Goal: Task Accomplishment & Management: Use online tool/utility

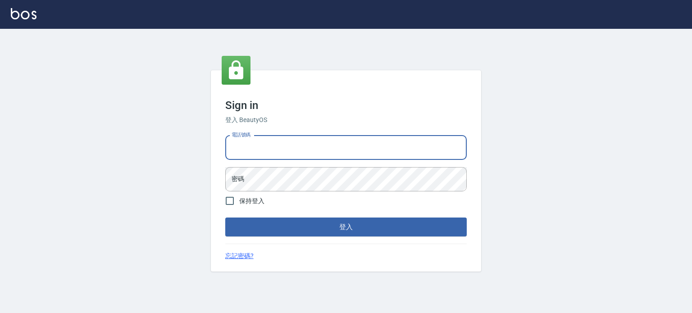
type input "0977239969"
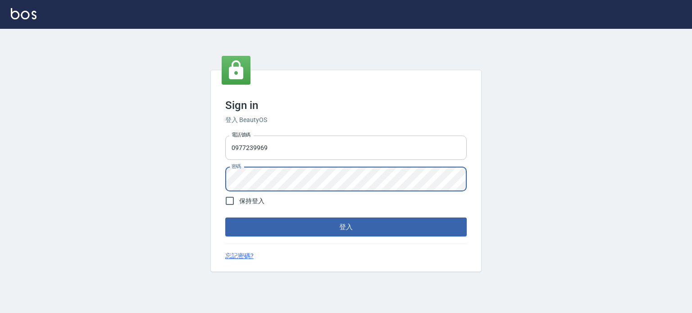
click at [225, 218] on button "登入" at bounding box center [346, 227] width 242 height 19
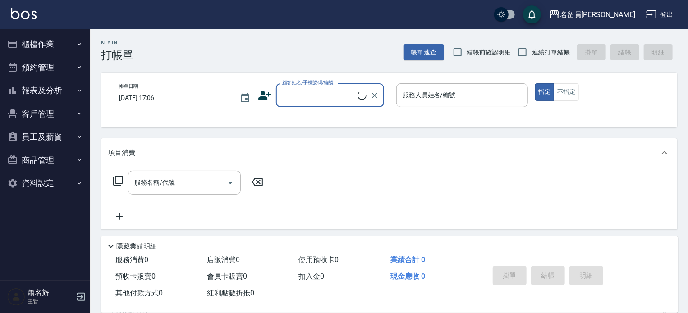
click at [553, 48] on span "連續打單結帳" at bounding box center [551, 52] width 38 height 9
click at [532, 47] on input "連續打單結帳" at bounding box center [522, 52] width 19 height 19
checkbox input "true"
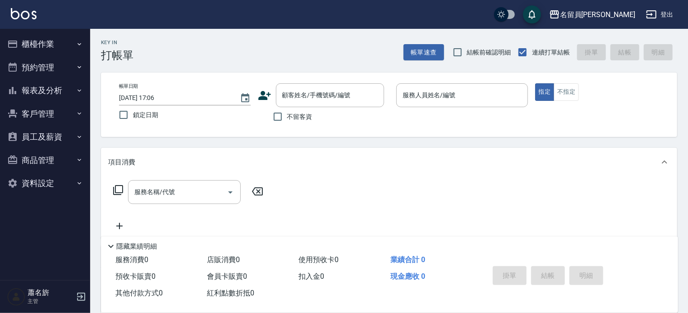
click at [290, 114] on span "不留客資" at bounding box center [299, 116] width 25 height 9
click at [287, 114] on input "不留客資" at bounding box center [277, 116] width 19 height 19
checkbox input "true"
click at [470, 86] on div "服務人員姓名/編號" at bounding box center [462, 95] width 132 height 24
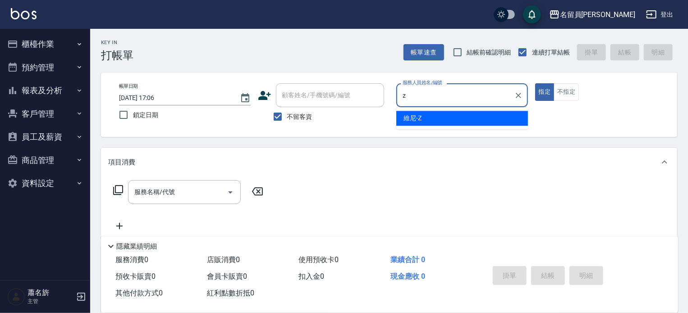
type input "z"
type button "true"
type input "維尼-Z"
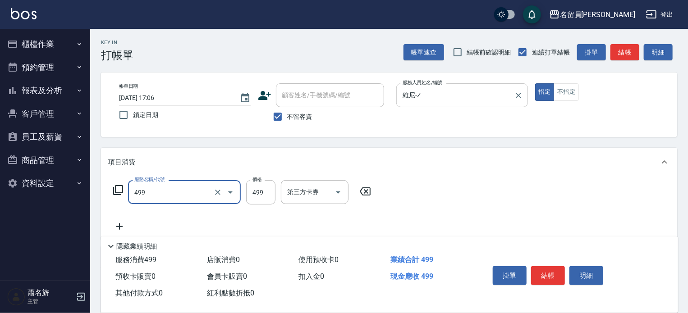
type input "去角質洗髮(499)"
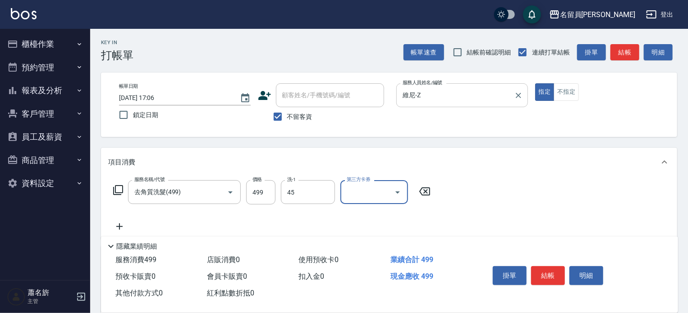
type input "[PERSON_NAME]-45"
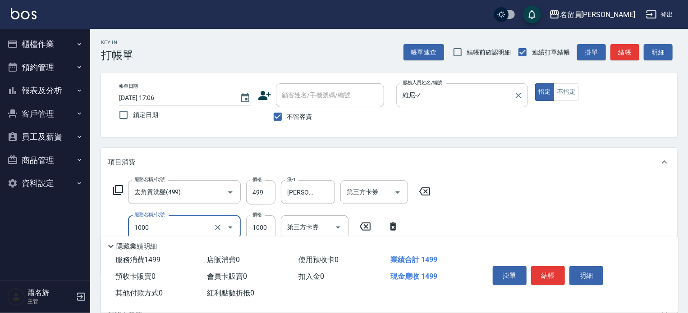
type input "酵素護髮(1000)"
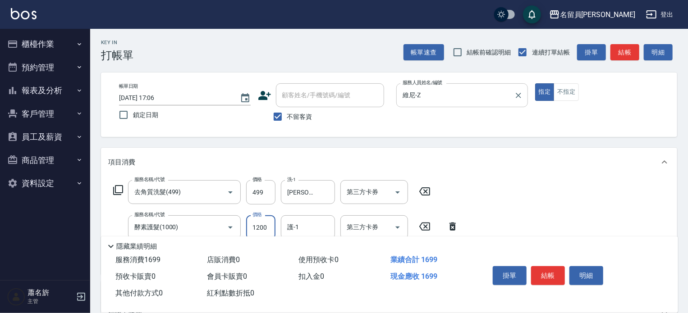
type input "1200"
type input "[PERSON_NAME]-45"
click at [550, 275] on button "結帳" at bounding box center [548, 275] width 34 height 19
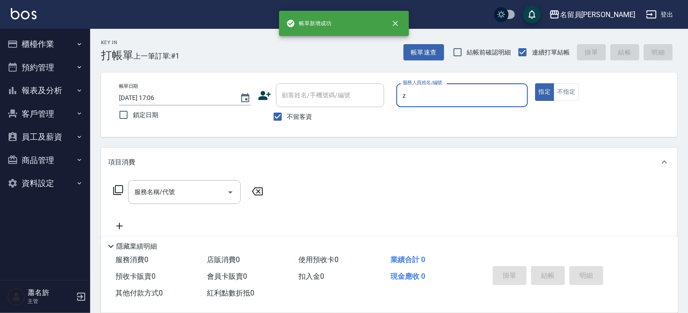
type input "維尼-Z"
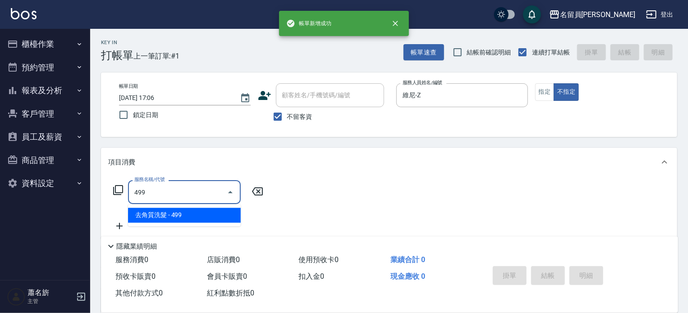
type input "去角質洗髮(499)"
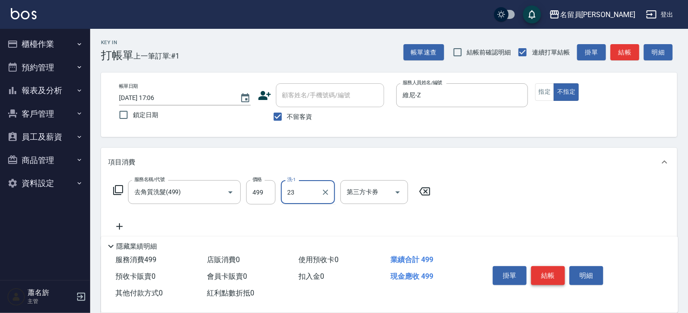
type input "[PERSON_NAME]-23"
click at [550, 275] on button "結帳" at bounding box center [548, 275] width 34 height 19
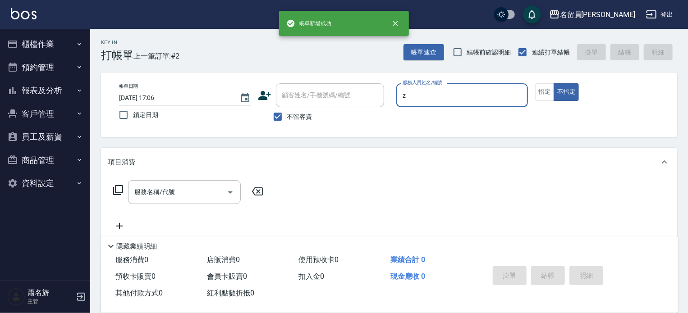
type input "維尼-Z"
type button "false"
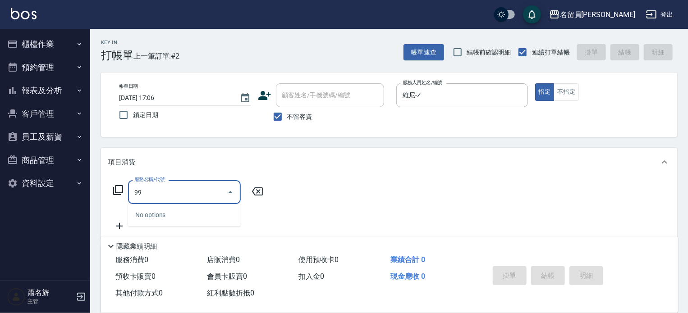
type input "9"
type input "去角質洗髮(499)"
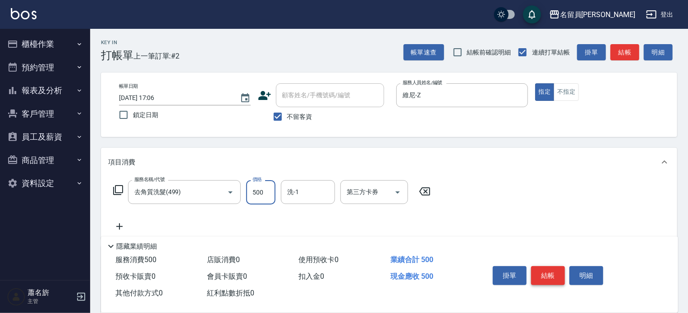
type input "500"
type input "[PERSON_NAME]-45"
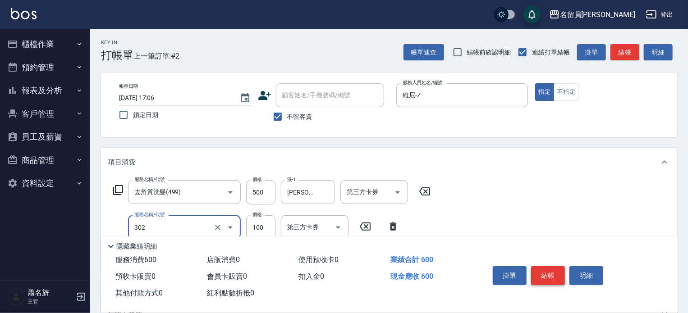
type input "剪髮(302)"
type input "200"
click at [550, 275] on button "結帳" at bounding box center [548, 275] width 34 height 19
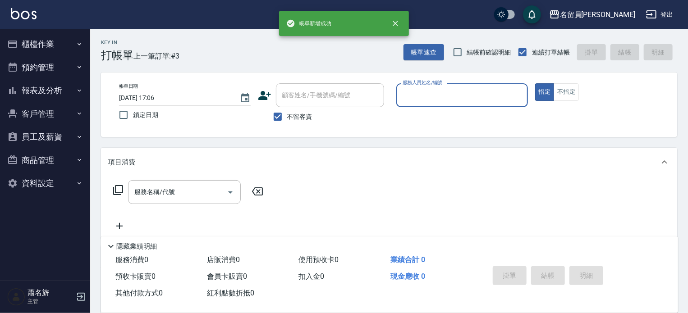
click at [535, 83] on button "指定" at bounding box center [544, 92] width 19 height 18
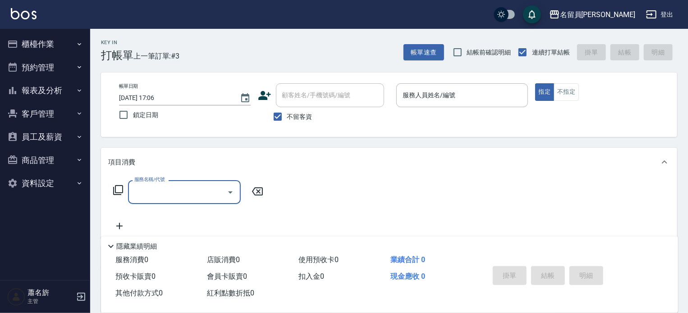
type input "z"
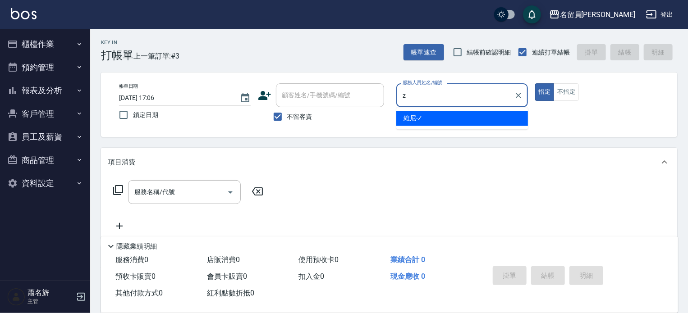
type input "維尼-Z"
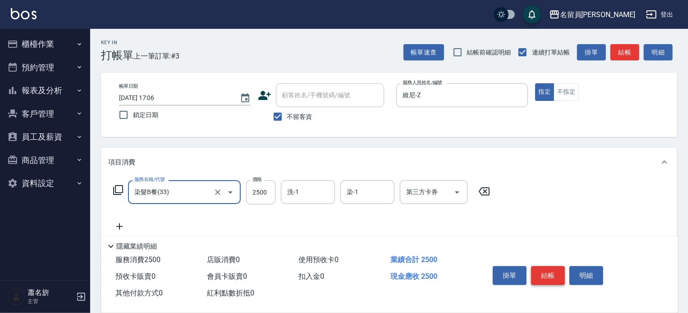
type input "染髮B餐(33)"
type input "2400"
type input "[PERSON_NAME]-45"
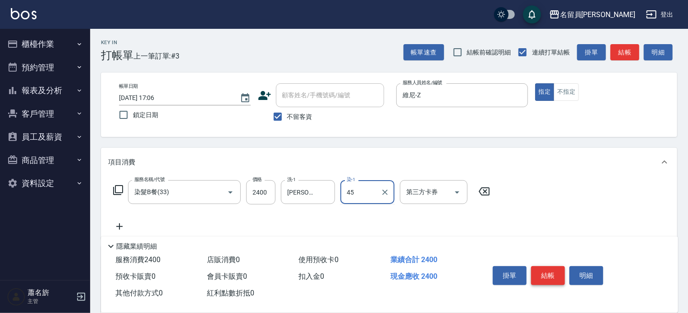
type input "[PERSON_NAME]-45"
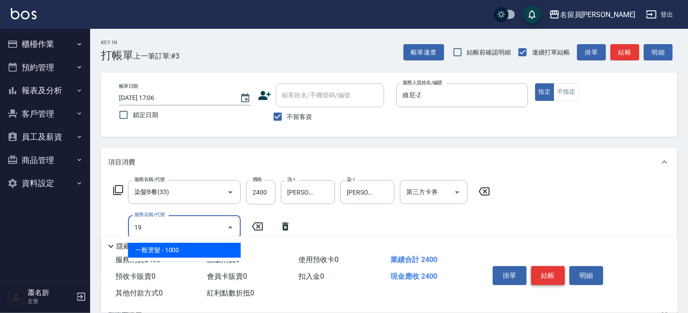
type input "1"
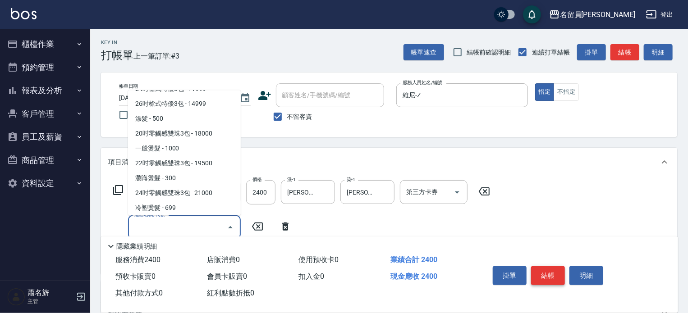
scroll to position [369, 0]
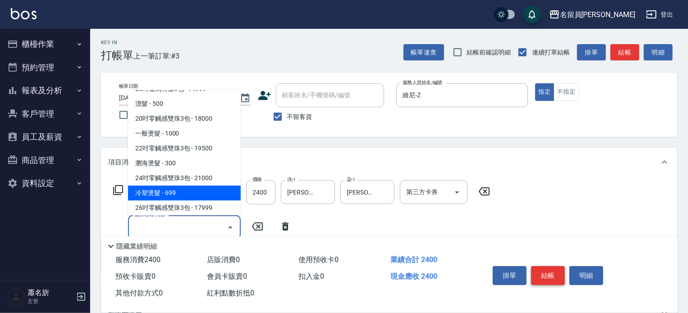
type input "冷塑燙髮(21)"
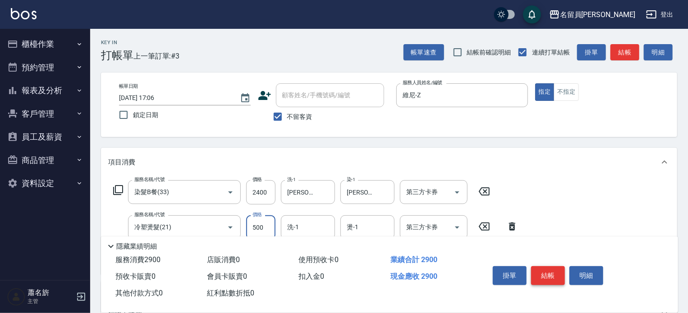
type input "500"
type input "[PERSON_NAME]-45"
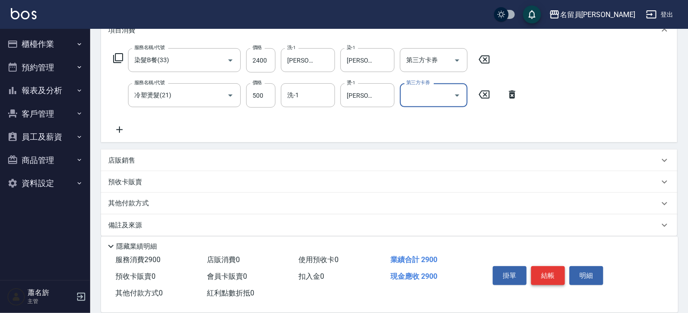
scroll to position [141, 0]
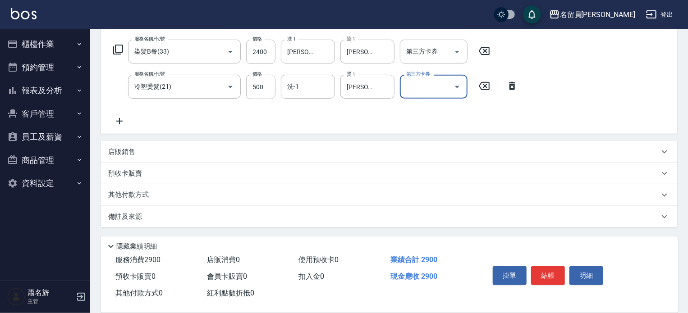
click at [384, 155] on div "店販銷售" at bounding box center [383, 151] width 551 height 9
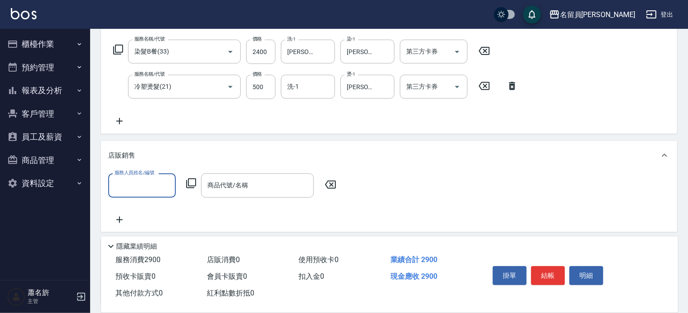
scroll to position [0, 0]
type input "維尼-Z"
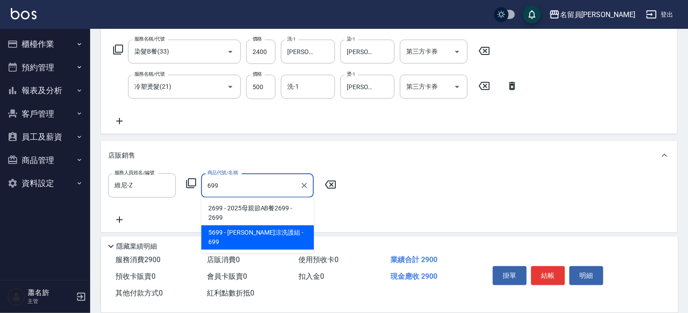
type input "水水沁涼洗護組"
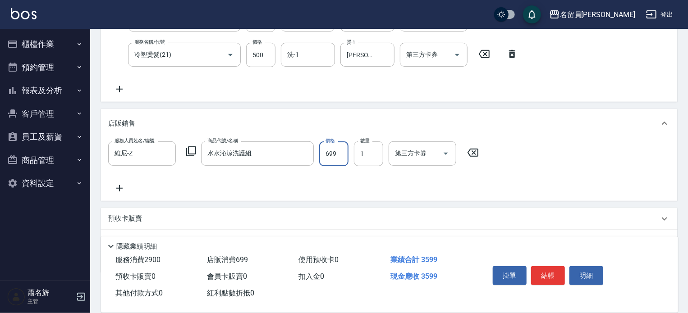
scroll to position [218, 0]
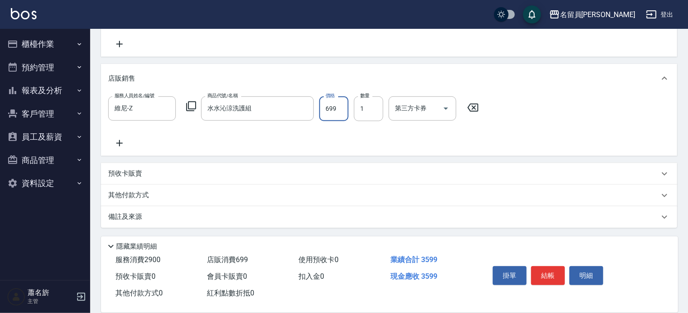
click at [160, 194] on div "其他付款方式" at bounding box center [383, 196] width 551 height 10
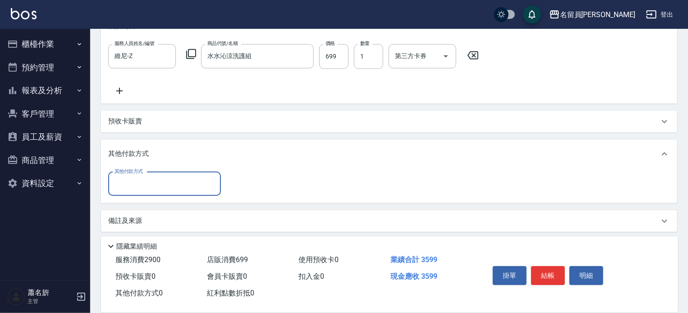
scroll to position [273, 0]
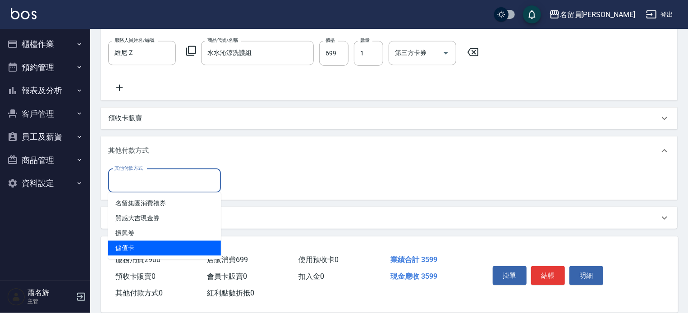
type input "儲值卡"
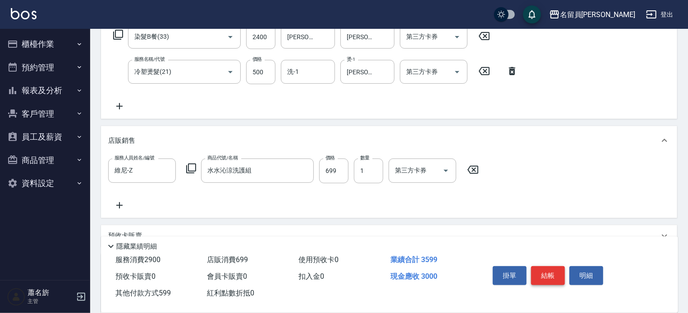
scroll to position [139, 0]
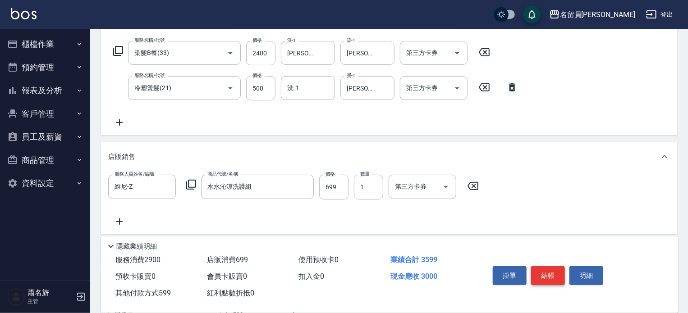
type input "599"
click at [544, 272] on button "結帳" at bounding box center [548, 275] width 34 height 19
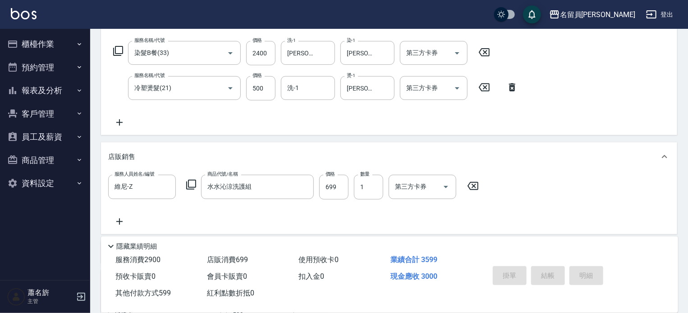
type input "[DATE] 17:07"
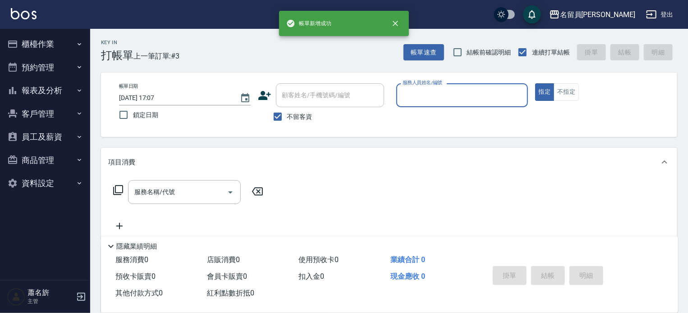
scroll to position [0, 0]
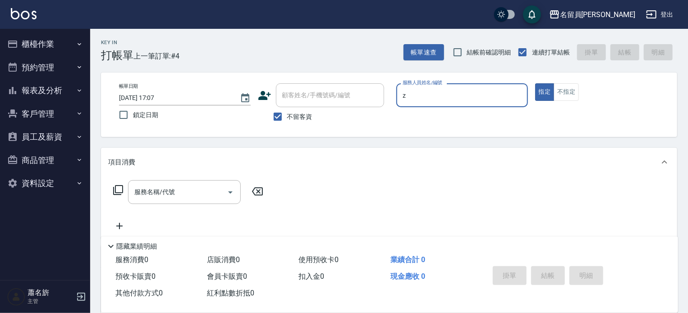
type input "維尼-Z"
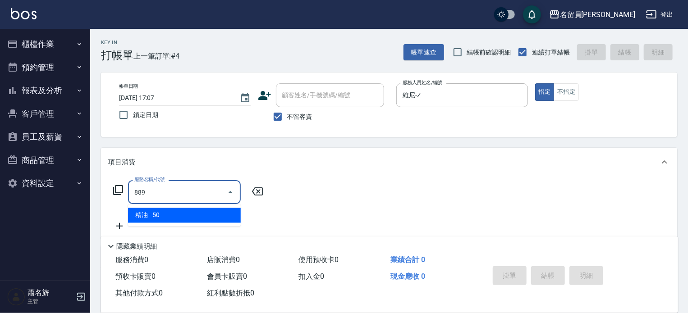
type input "精油(889)"
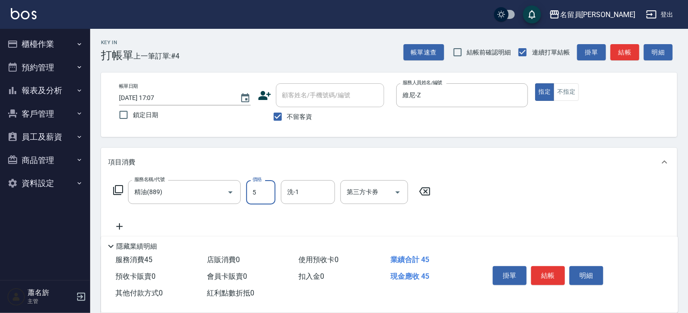
click at [259, 195] on input "5" at bounding box center [260, 192] width 29 height 24
type input "50"
type input "[PERSON_NAME]-45"
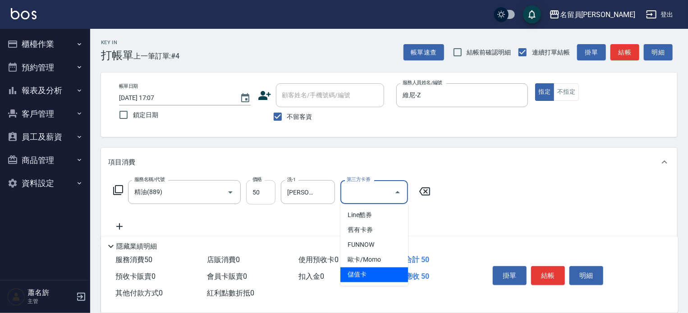
type input "儲值卡"
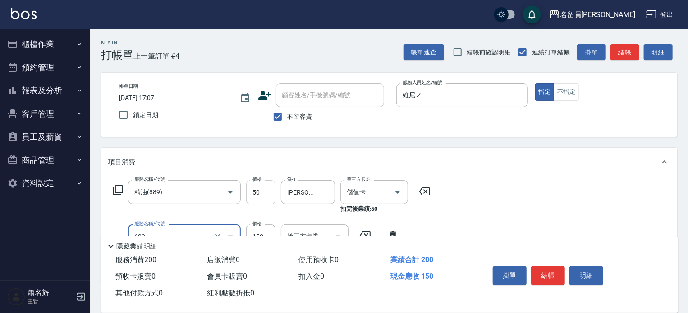
type input "一般洗髮(602)"
type input "200"
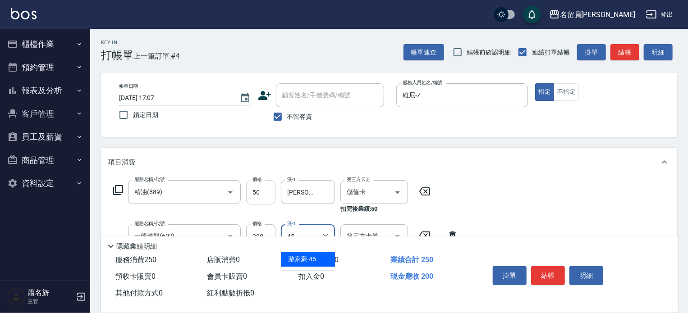
type input "[PERSON_NAME]-45"
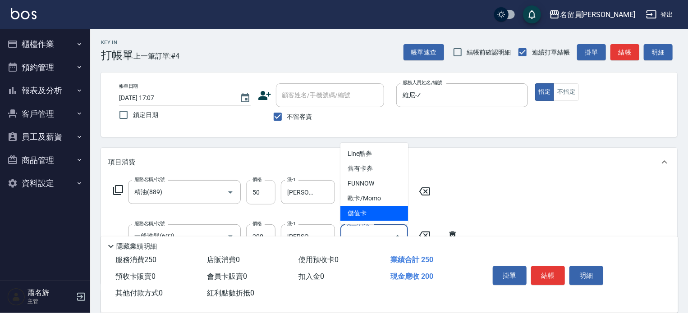
type input "儲值卡"
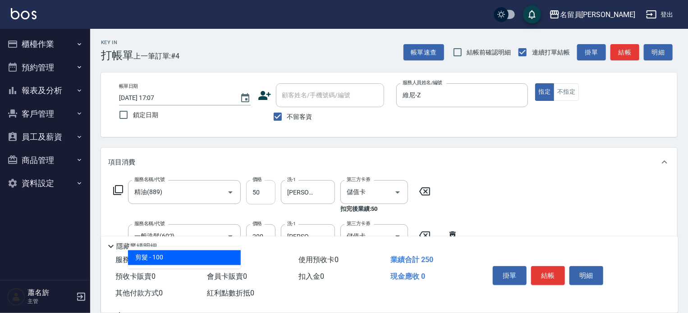
type input "剪髮(302)"
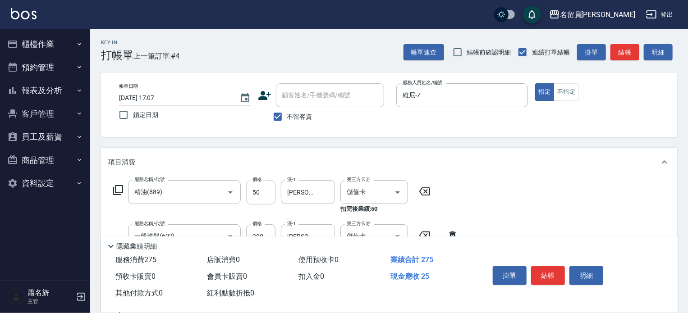
type input "250"
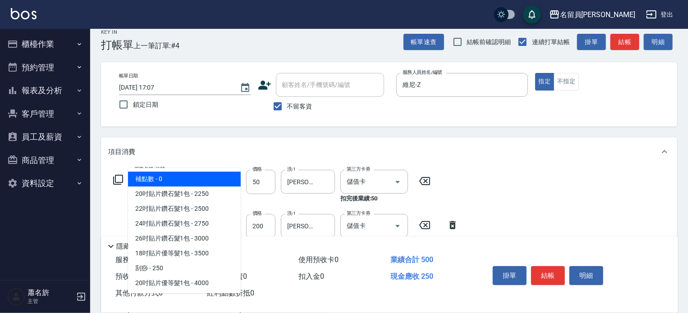
scroll to position [1619, 0]
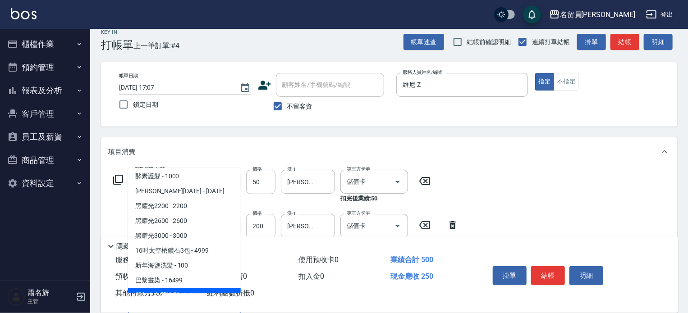
type input "新年去角質洗髮(88888)"
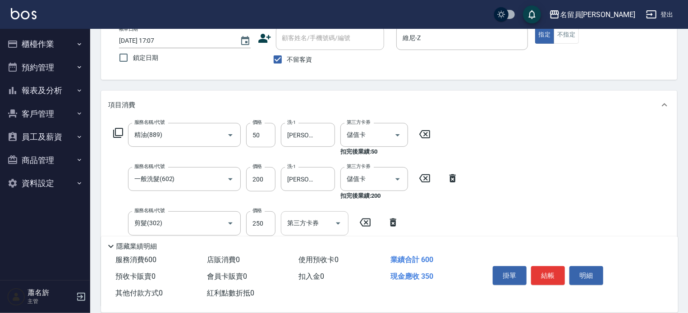
scroll to position [101, 0]
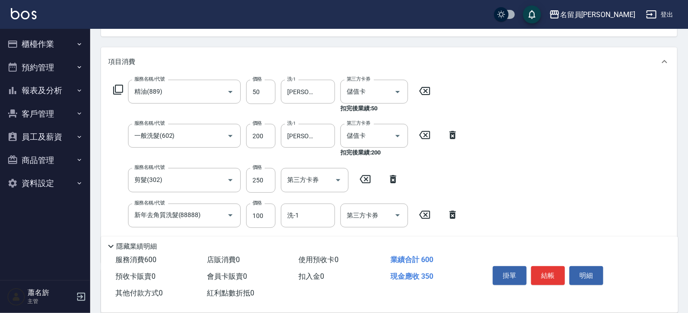
click at [448, 216] on icon at bounding box center [452, 215] width 23 height 11
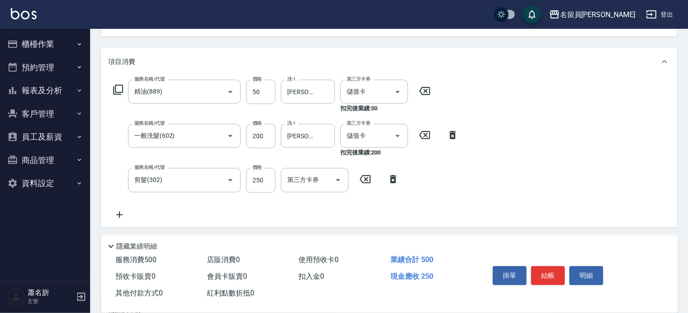
click at [386, 178] on icon at bounding box center [393, 179] width 23 height 11
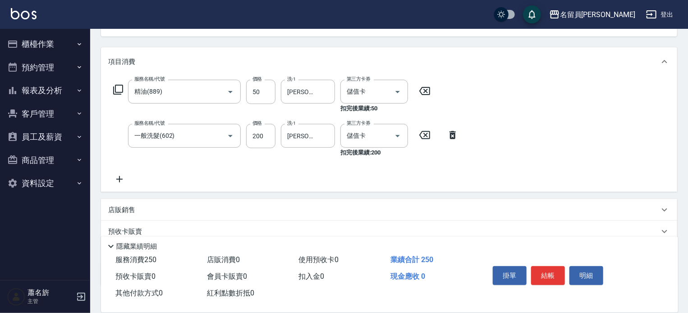
click at [120, 179] on icon at bounding box center [119, 179] width 23 height 11
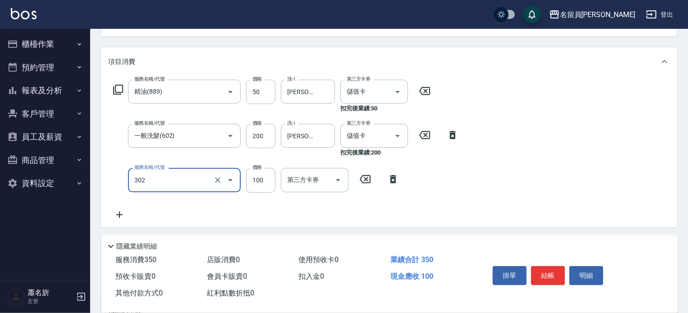
type input "剪髮(302)"
type input "250"
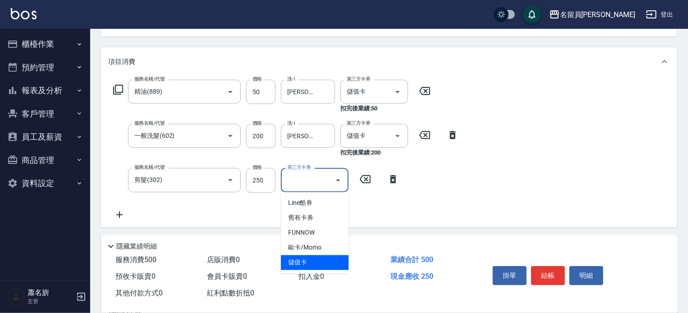
type input "儲值卡"
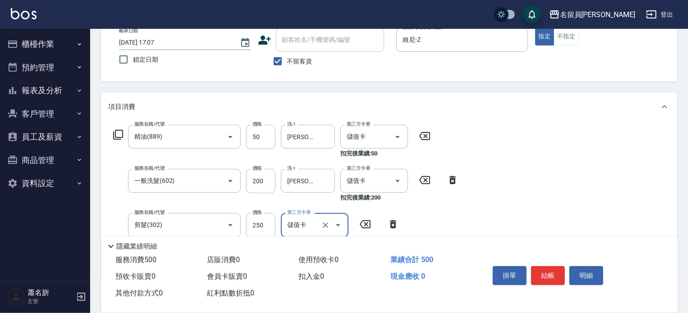
scroll to position [0, 0]
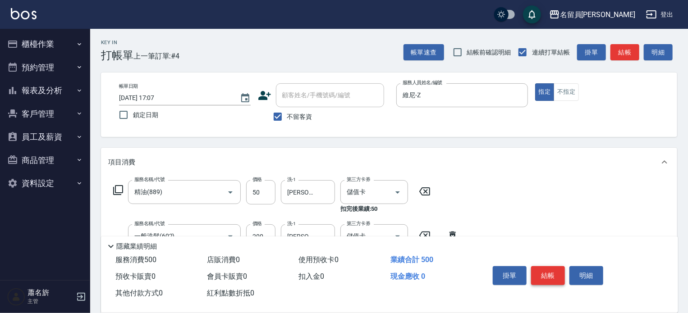
click at [554, 268] on button "結帳" at bounding box center [548, 275] width 34 height 19
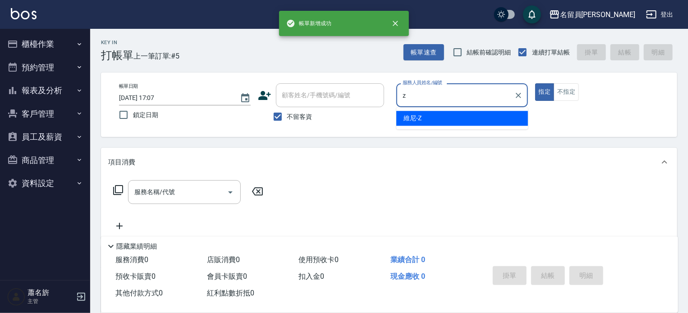
type input "維尼-Z"
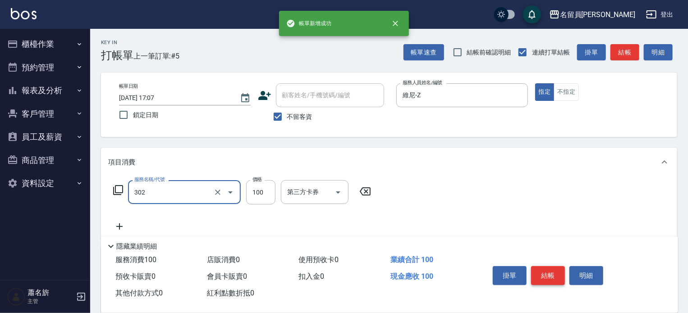
type input "剪髮(302)"
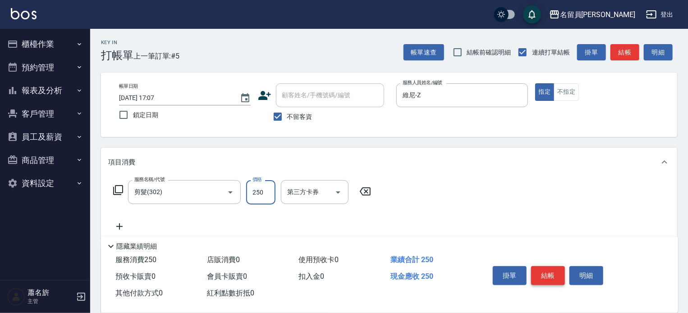
type input "250"
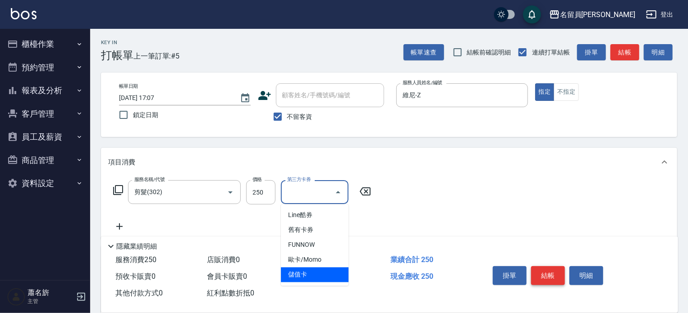
type input "儲值卡"
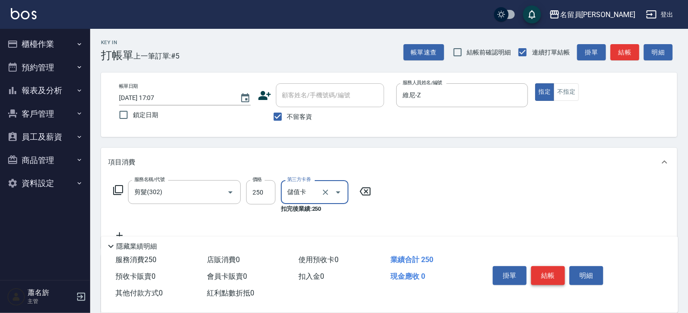
click at [554, 268] on button "結帳" at bounding box center [548, 275] width 34 height 19
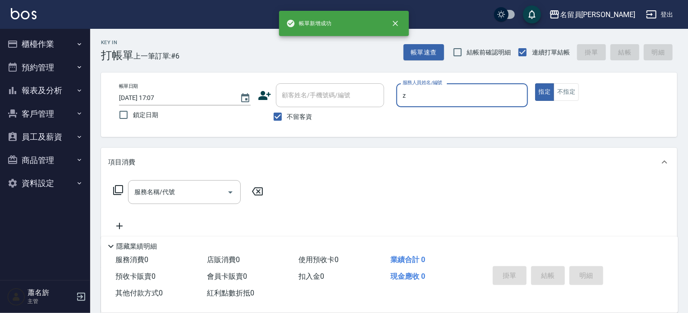
type input "維尼-Z"
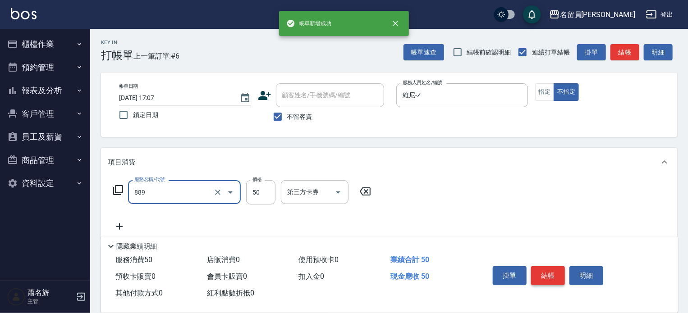
type input "精油(889)"
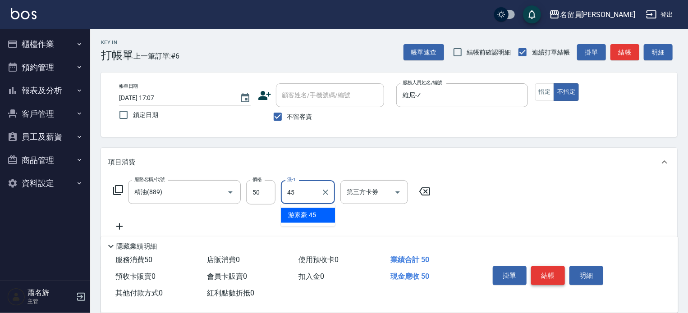
type input "[PERSON_NAME]-45"
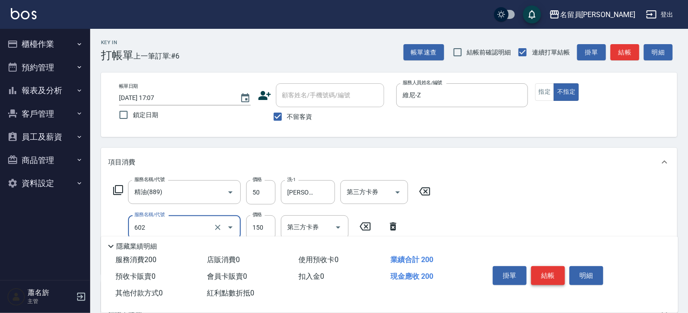
type input "一般洗髮(602)"
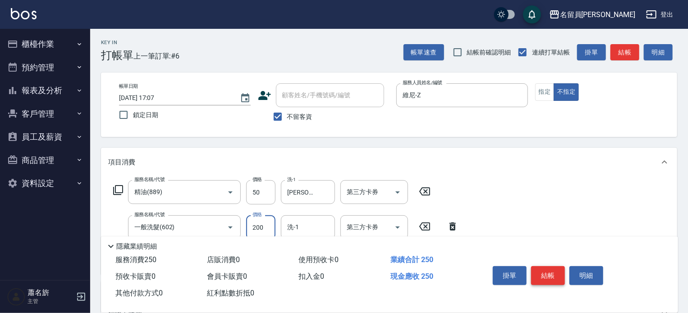
type input "200"
type input "[PERSON_NAME]-45"
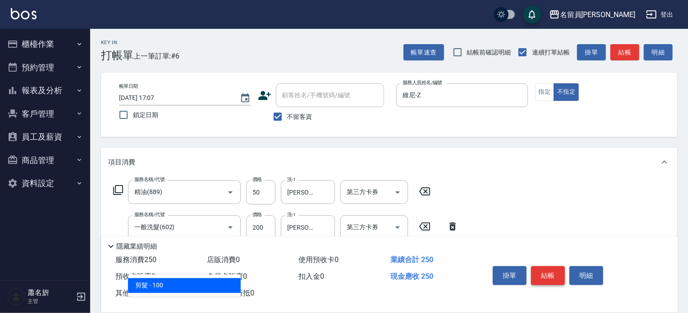
type input "剪髮(302)"
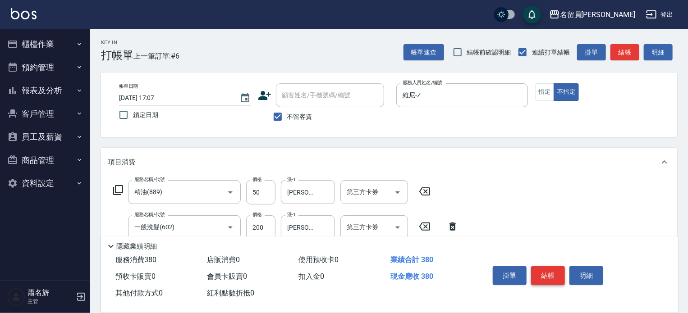
type input "130"
click at [554, 268] on button "結帳" at bounding box center [548, 275] width 34 height 19
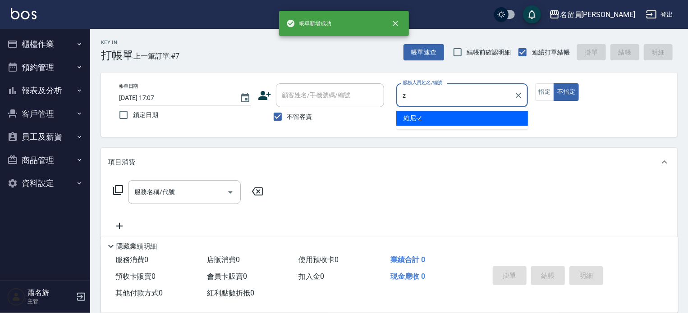
type input "維尼-Z"
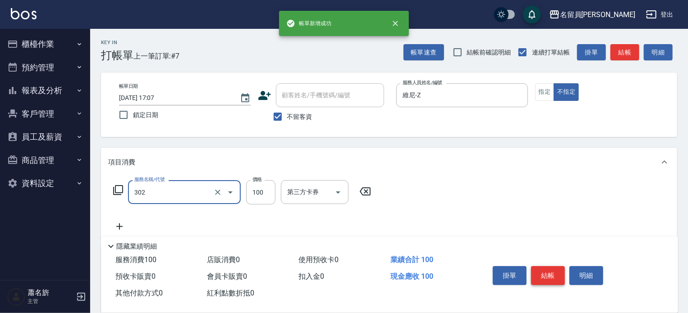
type input "剪髮(302)"
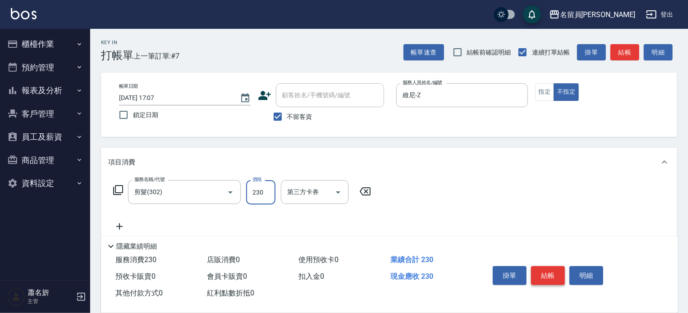
type input "230"
click at [554, 268] on button "結帳" at bounding box center [548, 275] width 34 height 19
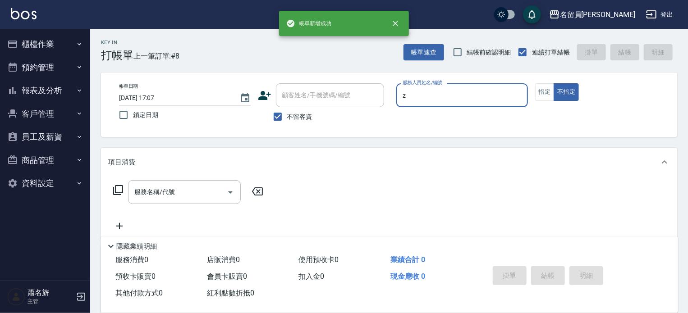
type input "維尼-Z"
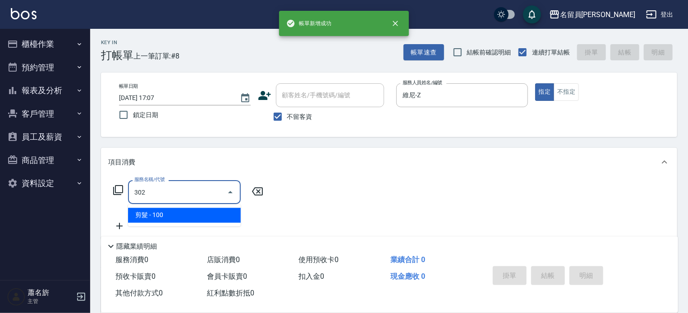
type input "剪髮(302)"
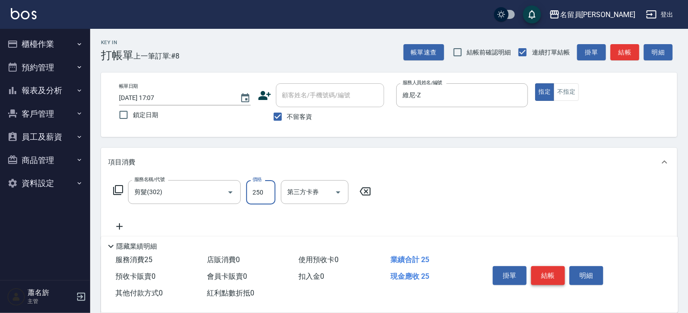
type input "250"
click at [554, 268] on button "結帳" at bounding box center [548, 275] width 34 height 19
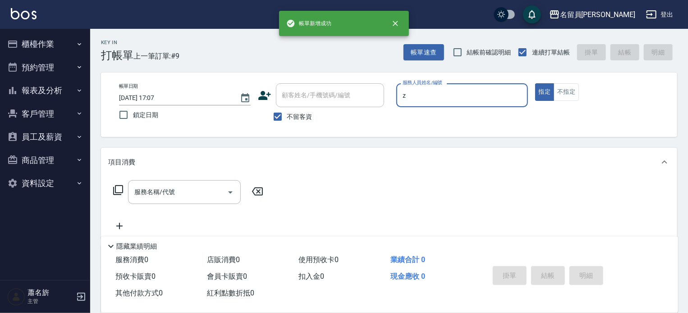
type input "維尼-Z"
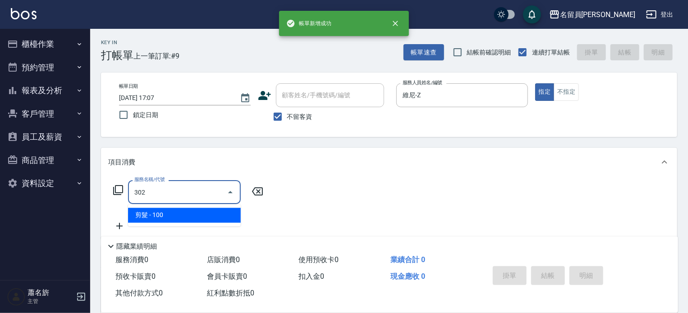
type input "剪髮(302)"
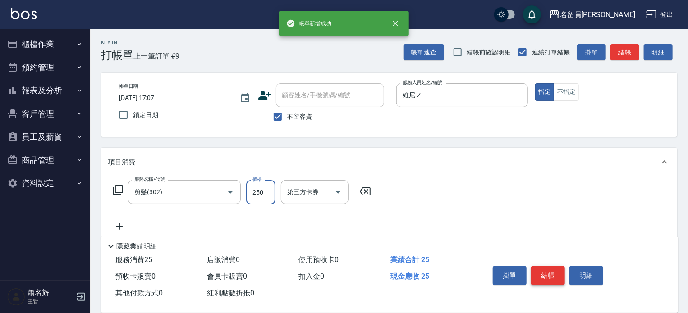
type input "250"
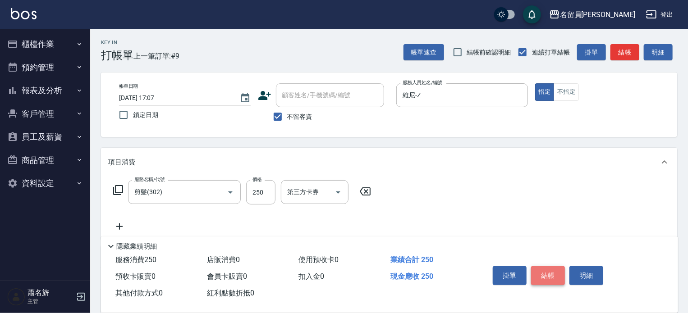
click at [554, 268] on button "結帳" at bounding box center [548, 275] width 34 height 19
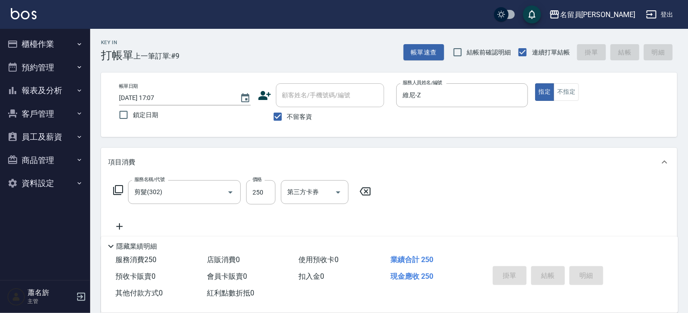
type input "[DATE] 17:08"
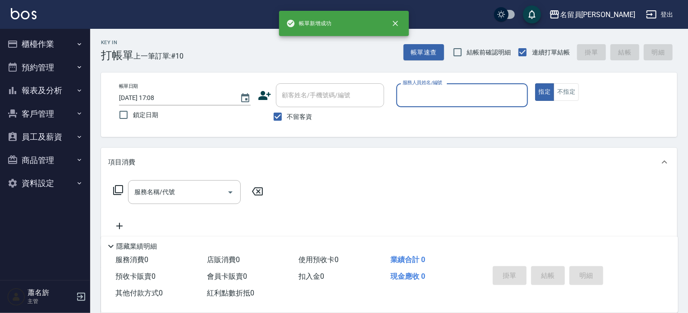
click at [535, 83] on button "指定" at bounding box center [544, 92] width 19 height 18
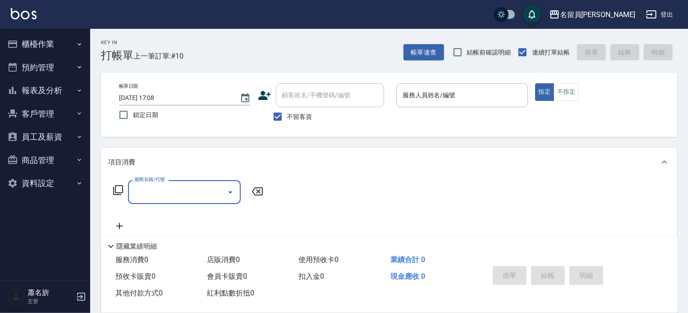
type input "z"
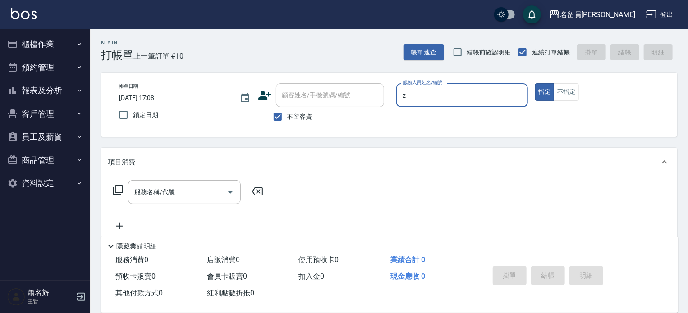
type input "維尼-Z"
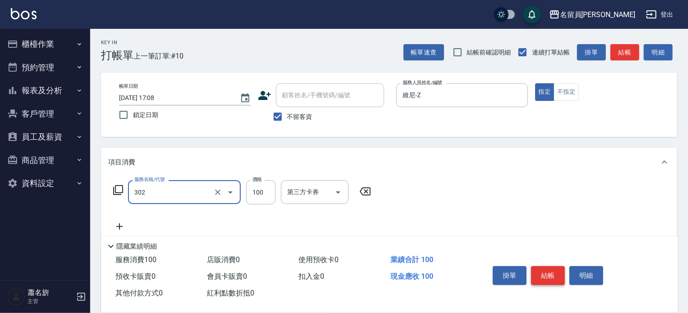
type input "剪髮(302)"
type input "250"
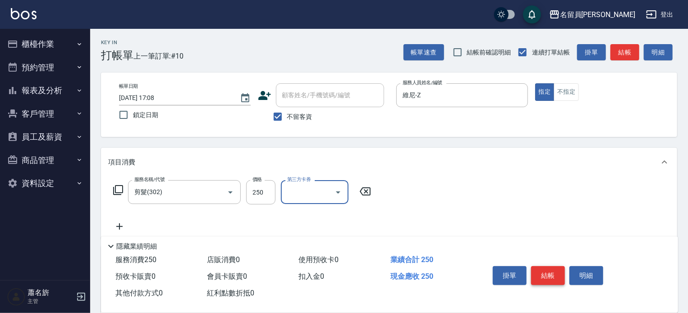
click at [554, 268] on button "結帳" at bounding box center [548, 275] width 34 height 19
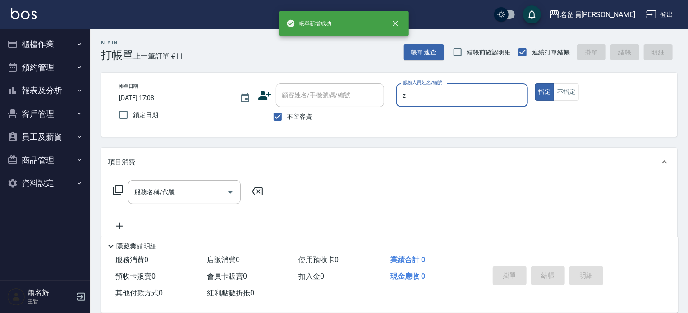
type input "維尼-Z"
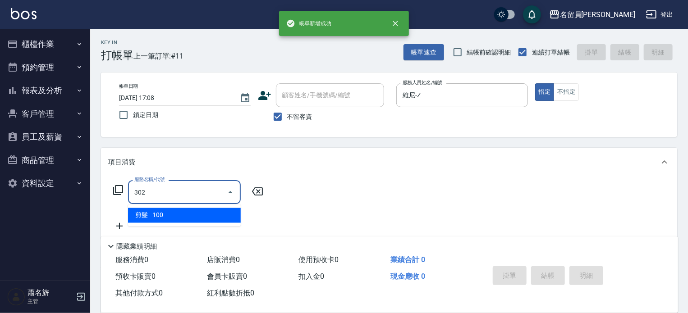
type input "剪髮(302)"
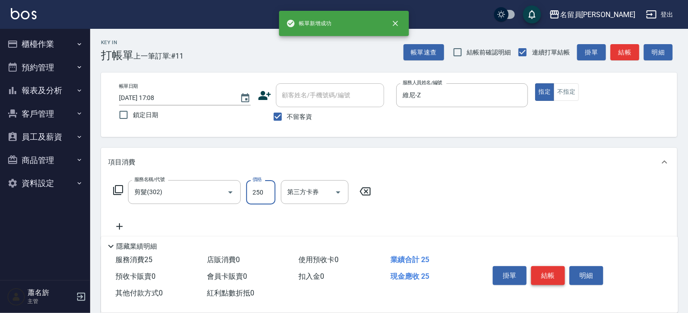
type input "250"
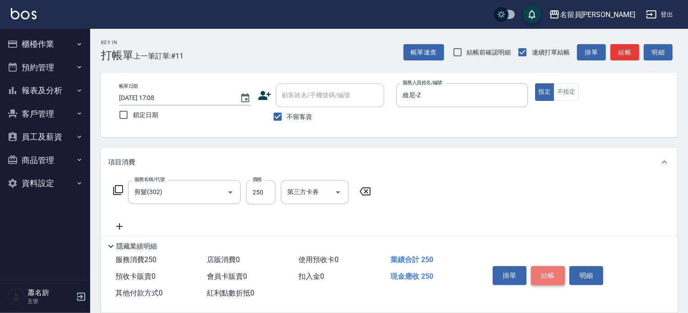
click at [554, 268] on button "結帳" at bounding box center [548, 275] width 34 height 19
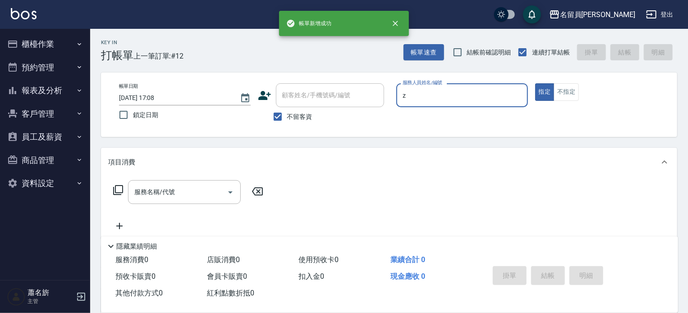
type input "維尼-Z"
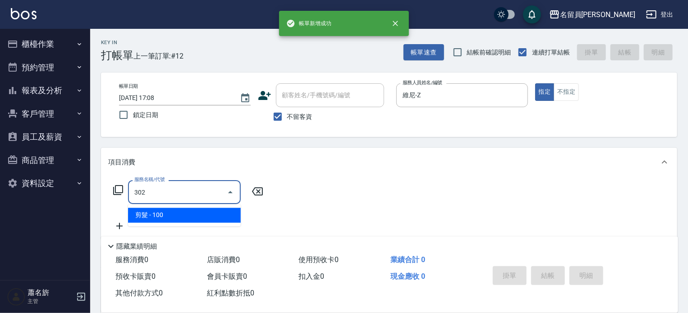
type input "剪髮(302)"
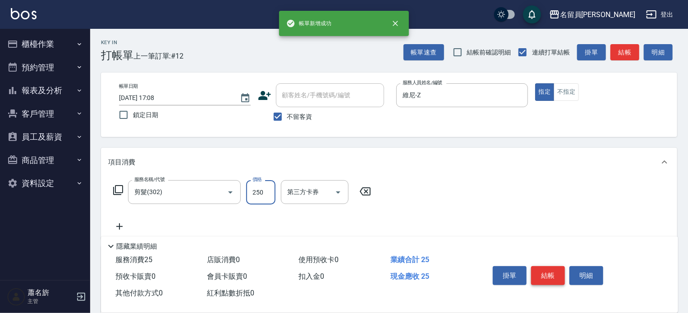
type input "250"
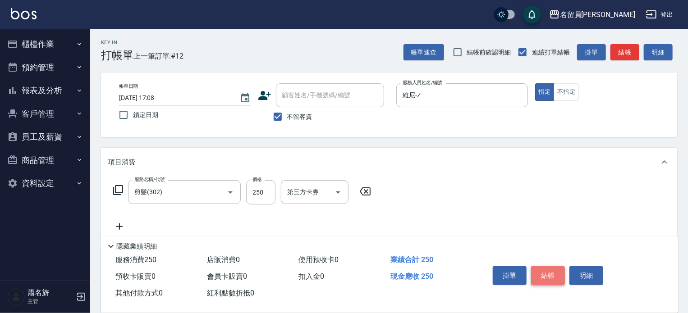
click at [554, 268] on button "結帳" at bounding box center [548, 275] width 34 height 19
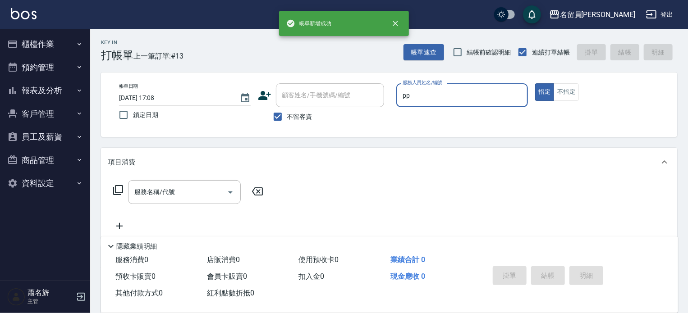
type input "POPPY-PP"
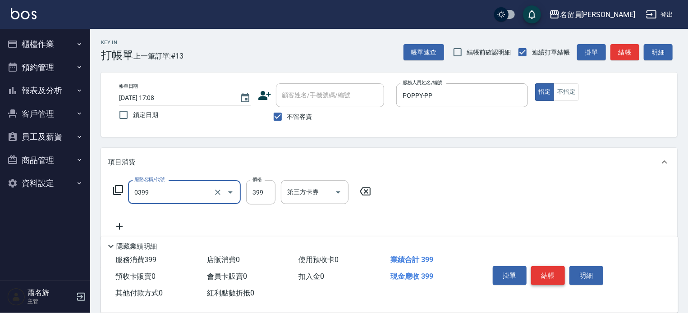
type input "海鹽SPA(0399)"
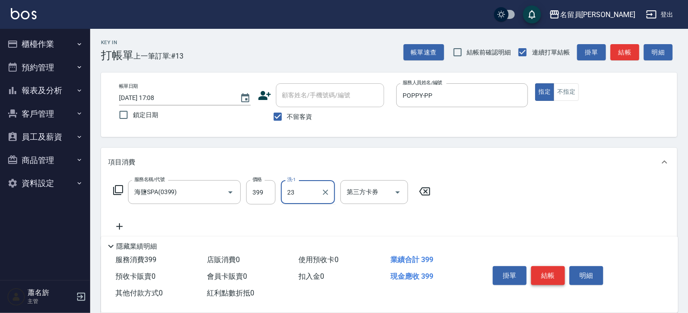
type input "[PERSON_NAME]-23"
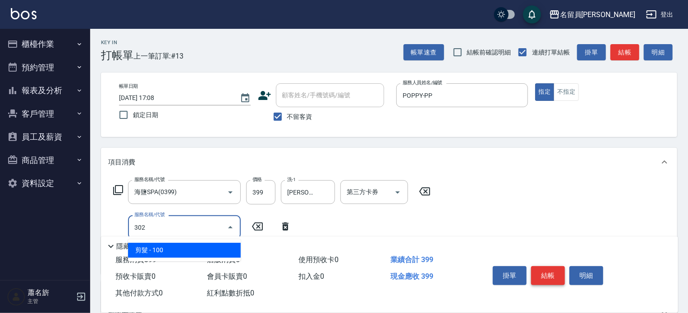
type input "剪髮(302)"
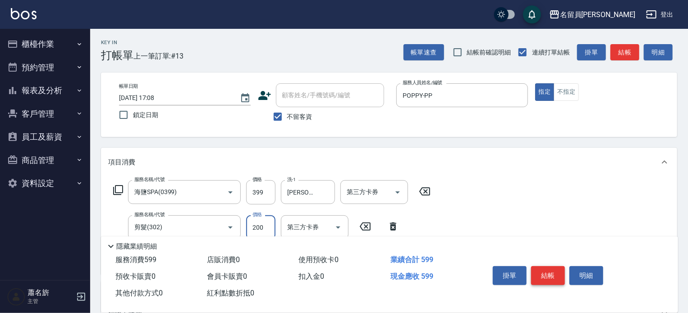
type input "200"
click at [554, 268] on button "結帳" at bounding box center [548, 275] width 34 height 19
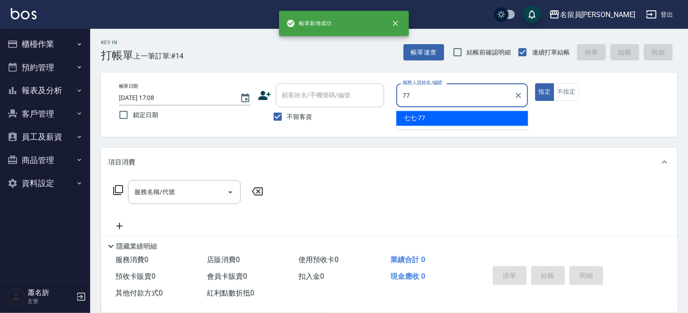
type input "七七-77"
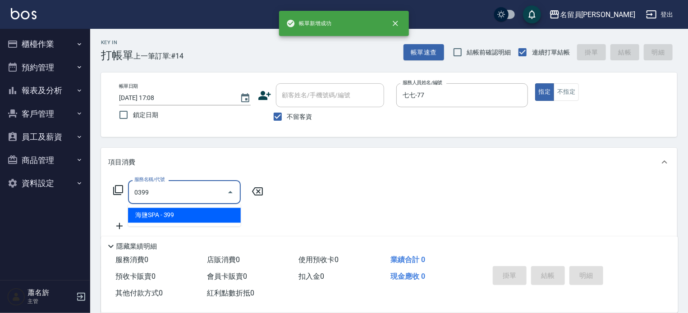
type input "海鹽SPA(0399)"
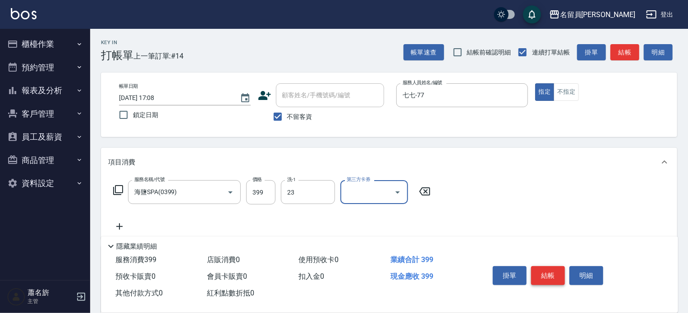
type input "[PERSON_NAME]-23"
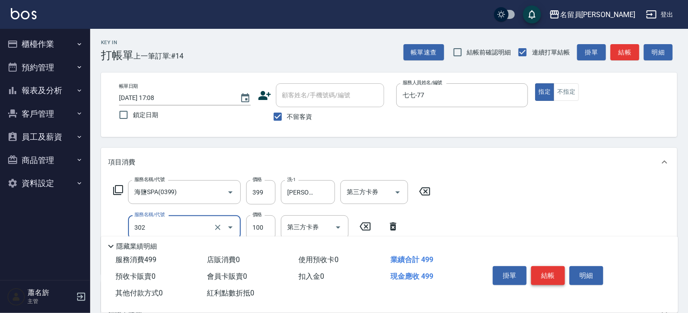
type input "剪髮(302)"
type input "200"
click at [554, 268] on button "結帳" at bounding box center [548, 275] width 34 height 19
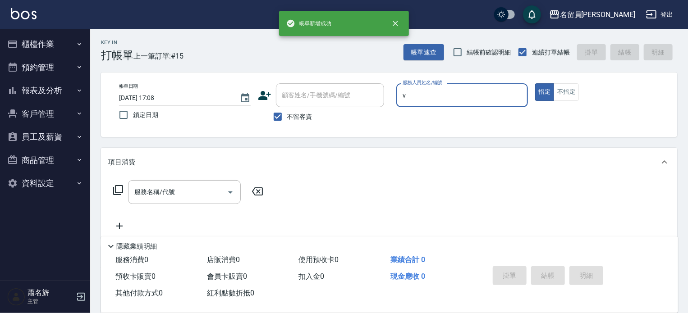
type input "[PERSON_NAME][PERSON_NAME]-V"
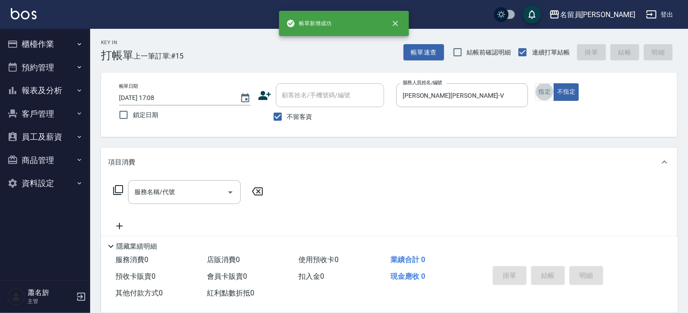
type input "3"
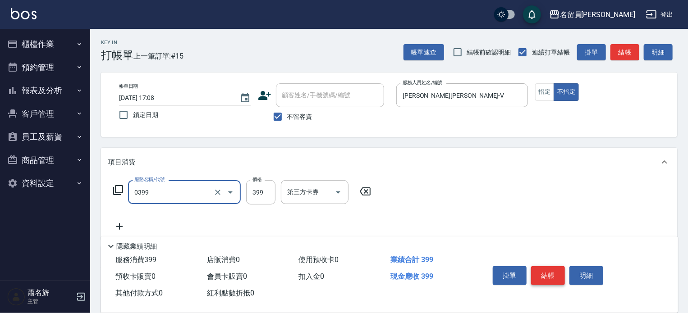
type input "海鹽SPA(0399)"
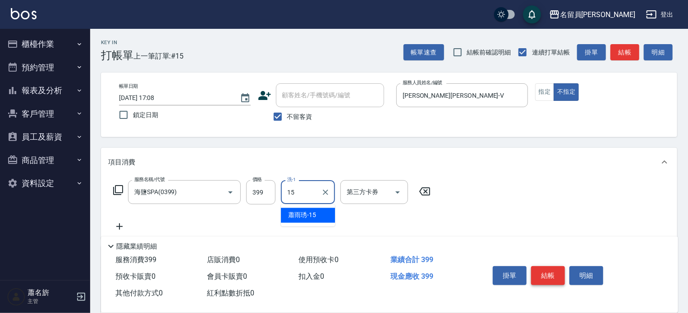
type input "[PERSON_NAME]-15"
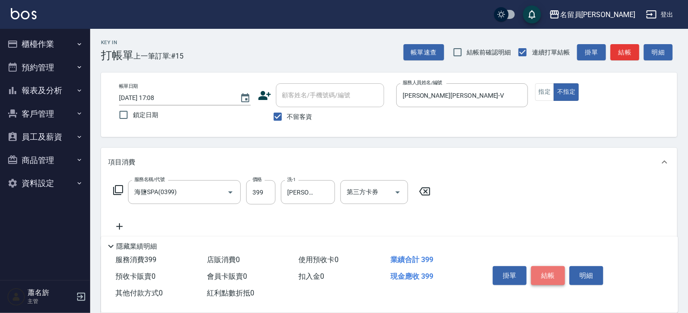
click at [554, 268] on button "結帳" at bounding box center [548, 275] width 34 height 19
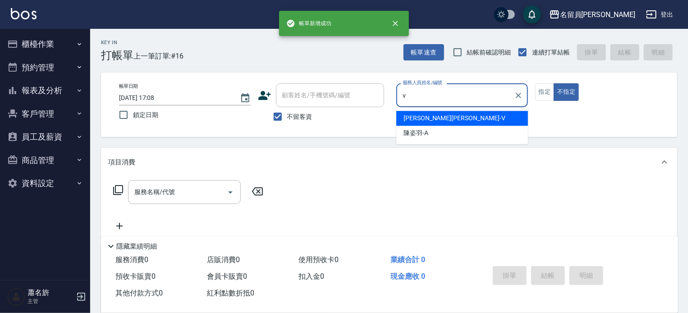
type input "[PERSON_NAME][PERSON_NAME]-V"
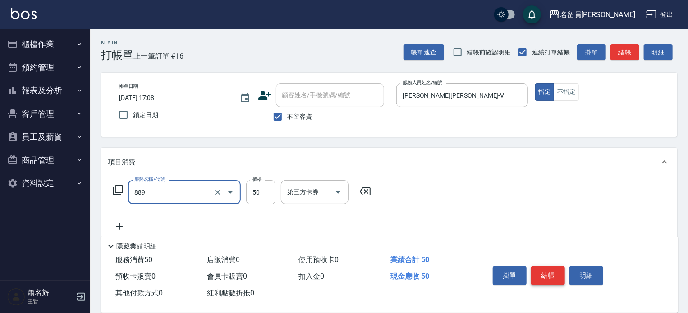
type input "精油(889)"
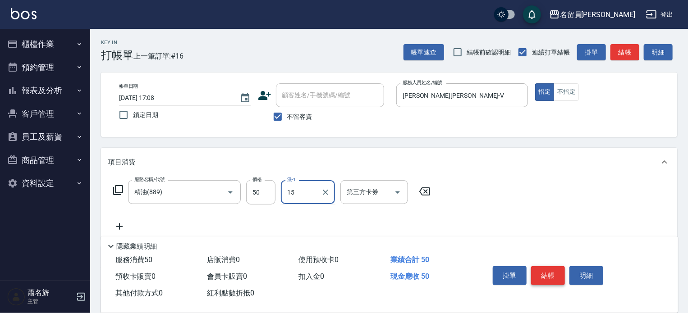
type input "[PERSON_NAME]-15"
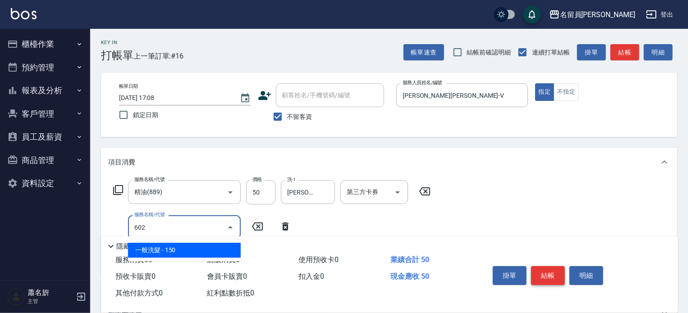
type input "一般洗髮(602)"
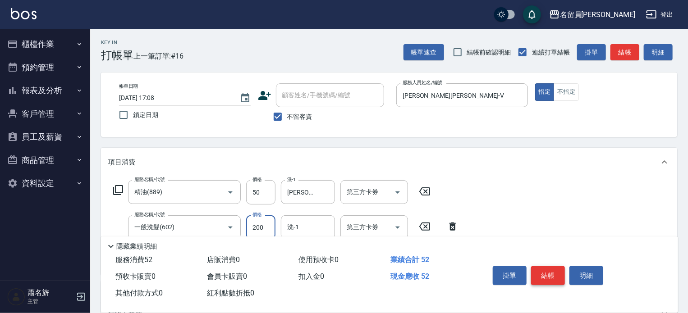
type input "200"
type input "[PERSON_NAME]-15"
type input "瞬間保養(415)"
type input "[PERSON_NAME]-15"
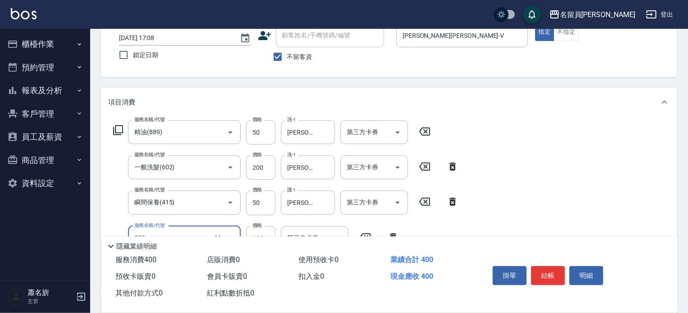
scroll to position [135, 0]
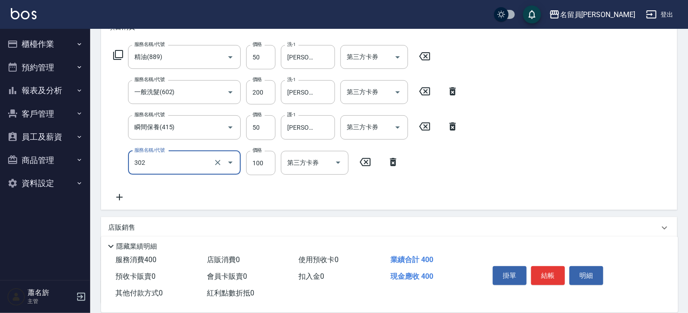
type input "剪髮(302)"
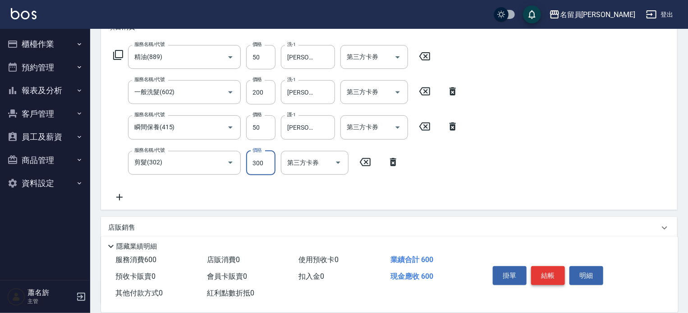
scroll to position [0, 0]
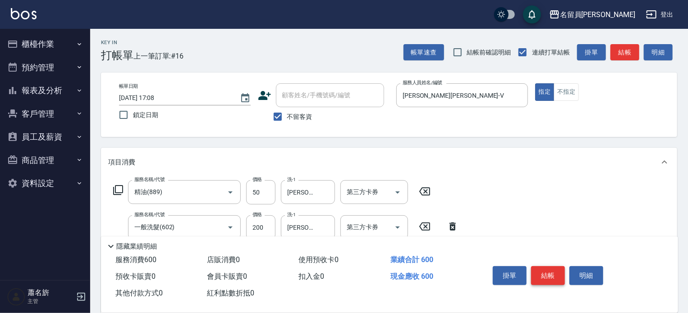
type input "300"
click at [559, 271] on button "結帳" at bounding box center [548, 275] width 34 height 19
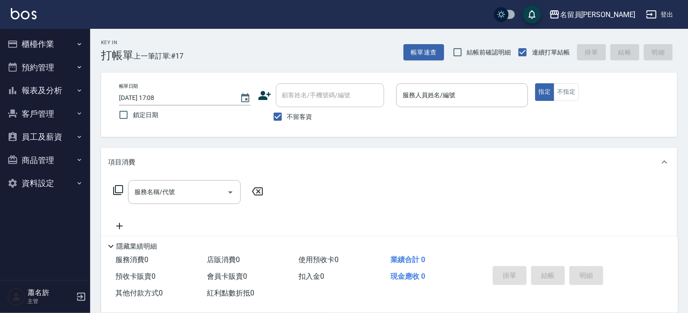
drag, startPoint x: 617, startPoint y: 188, endPoint x: 621, endPoint y: 254, distance: 66.4
click at [644, 233] on div "服務名稱/代號 服務名稱/代號" at bounding box center [389, 208] width 576 height 62
click at [676, 146] on div "Key In 打帳單 上一筆訂單:#17 帳單速查 結帳前確認明細 連續打單結帳 掛單 結帳 明細 帳單日期 [DATE] 17:08 鎖定日期 顧客姓名/手…" at bounding box center [389, 223] width 598 height 389
click at [457, 115] on p at bounding box center [462, 111] width 132 height 9
click at [455, 97] on input "服務人員姓名/編號" at bounding box center [462, 95] width 124 height 16
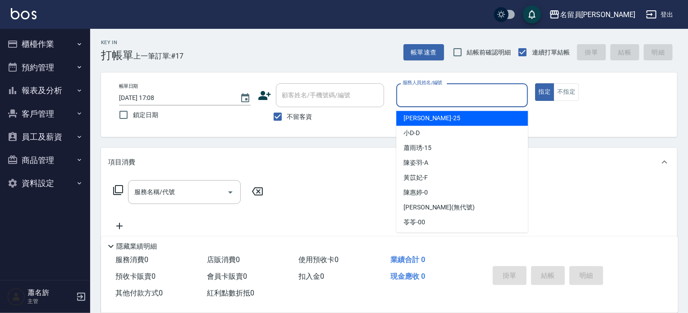
type input "ㄣ"
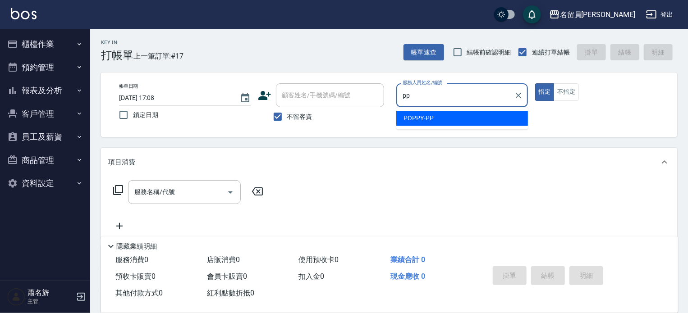
type input "POPPY-PP"
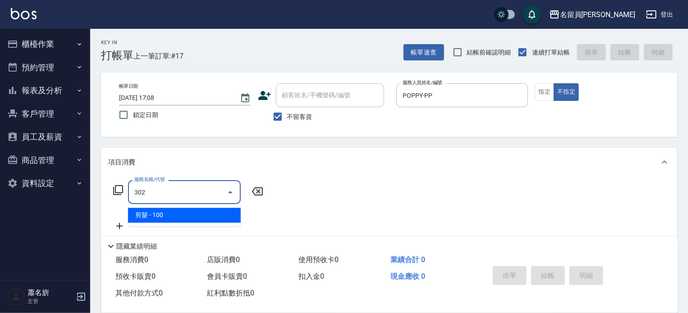
type input "剪髮(302)"
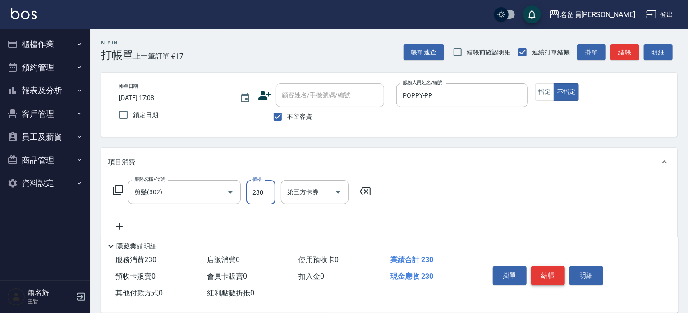
type input "230"
click at [555, 272] on button "結帳" at bounding box center [548, 275] width 34 height 19
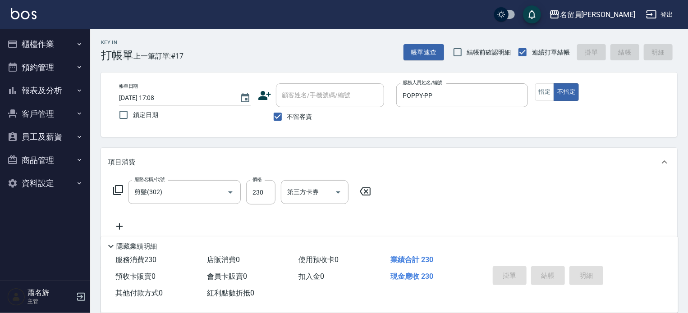
type input "[DATE] 18:40"
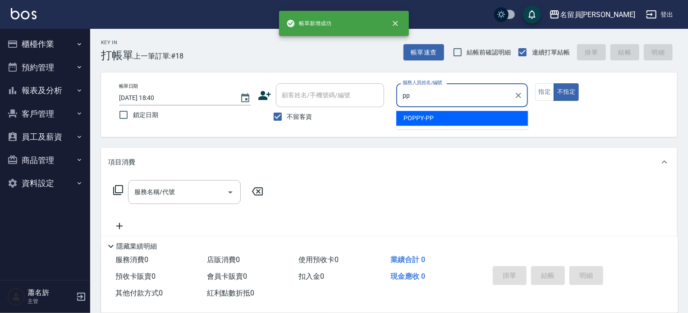
type input "POPPY-PP"
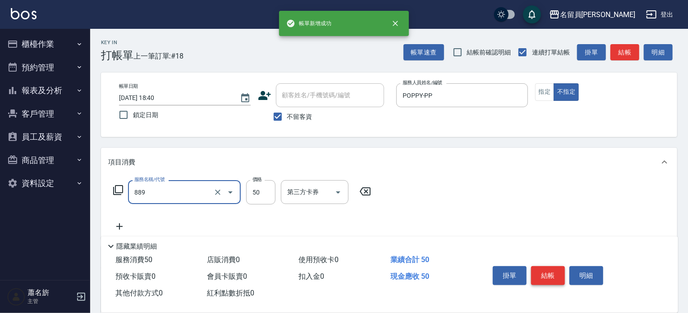
type input "精油(889)"
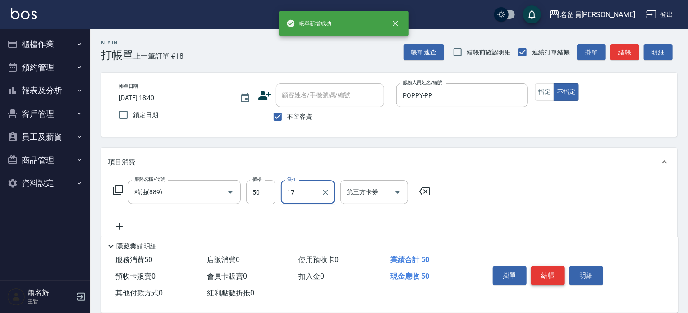
type input "[PERSON_NAME]-17"
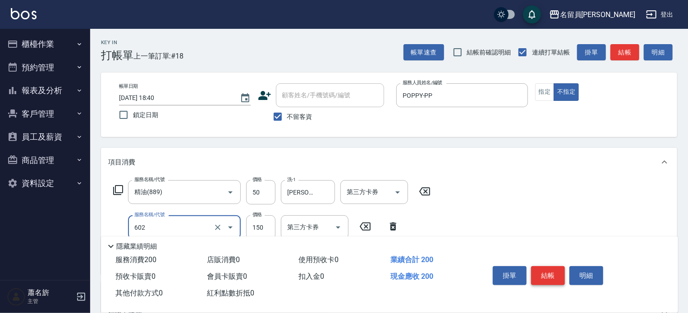
type input "一般洗髮(602)"
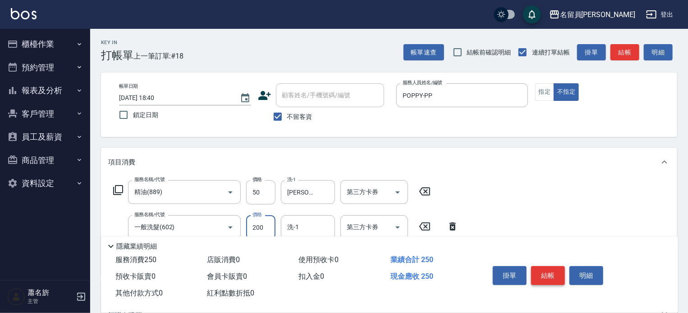
type input "200"
type input "[PERSON_NAME]-17"
type input "瞬間保養(415)"
type input "[PERSON_NAME]-17"
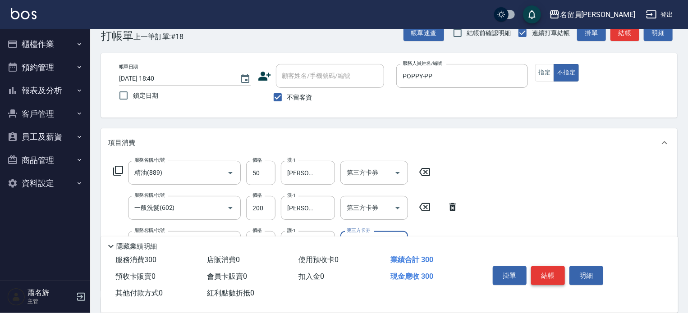
scroll to position [1, 0]
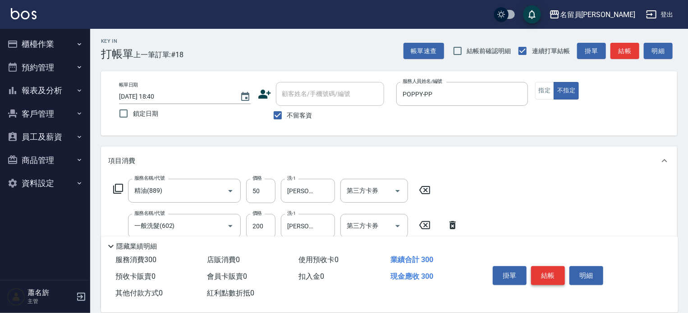
click at [555, 272] on button "結帳" at bounding box center [548, 275] width 34 height 19
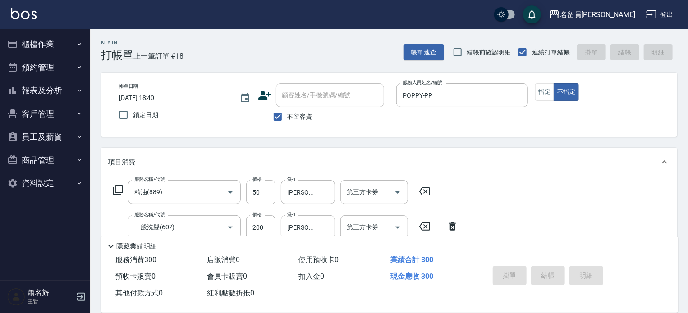
type input "[DATE] 18:41"
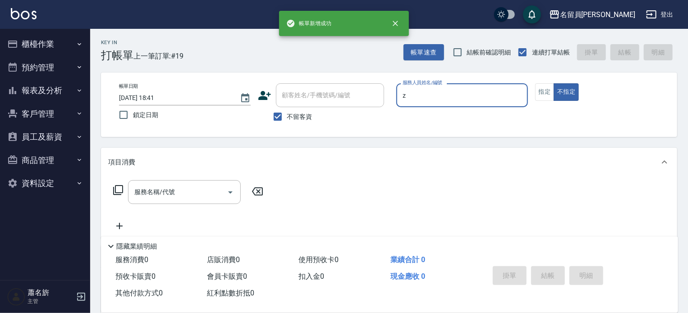
type input "維尼-Z"
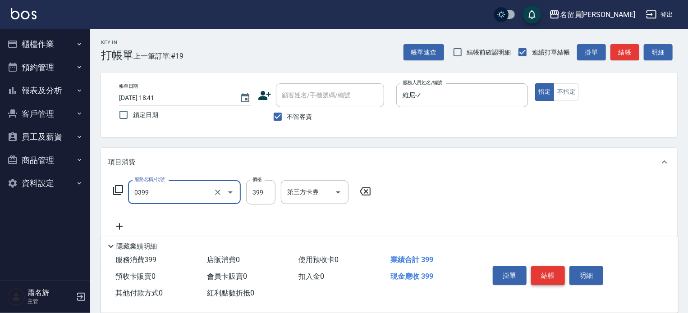
type input "海鹽SPA(0399)"
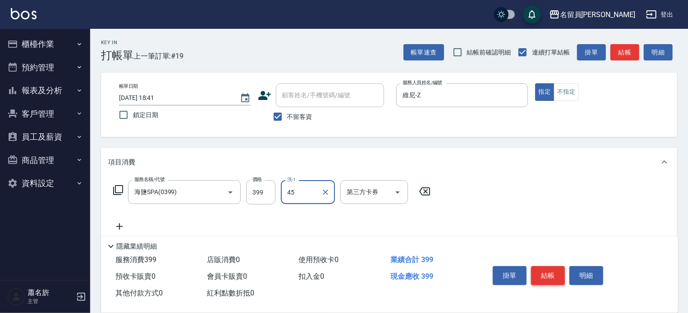
type input "[PERSON_NAME]-45"
click at [555, 272] on button "結帳" at bounding box center [548, 275] width 34 height 19
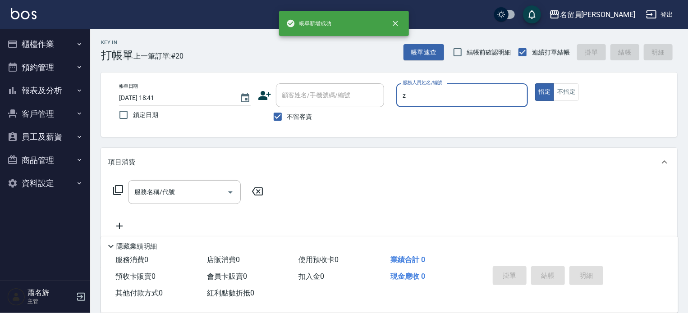
type input "維尼-Z"
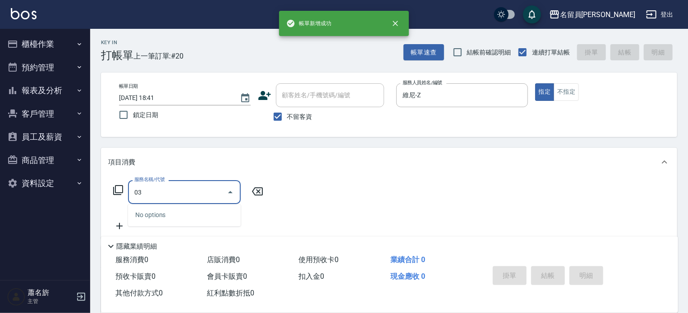
type input "0"
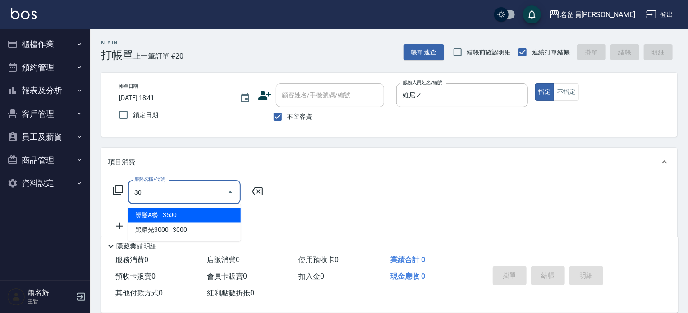
type input "302"
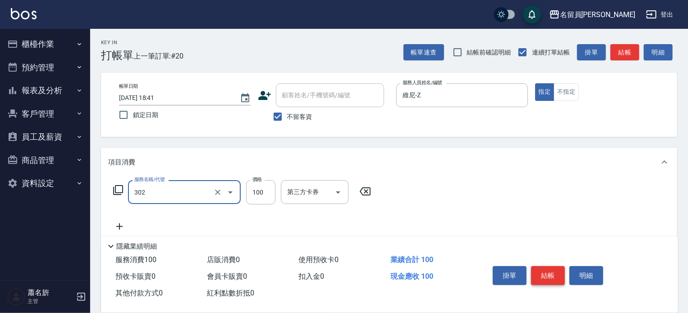
type input "剪髮(302)"
type input "250"
click at [555, 272] on button "結帳" at bounding box center [548, 275] width 34 height 19
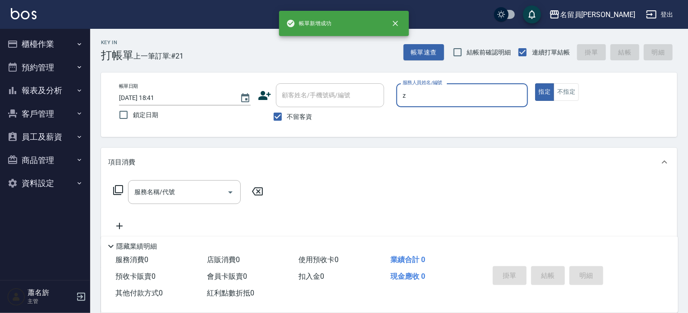
type input "維尼-Z"
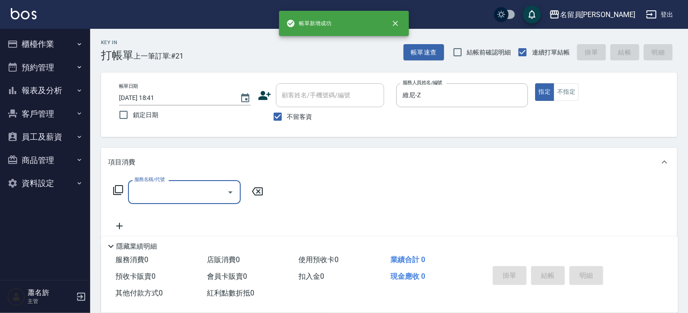
type input "0"
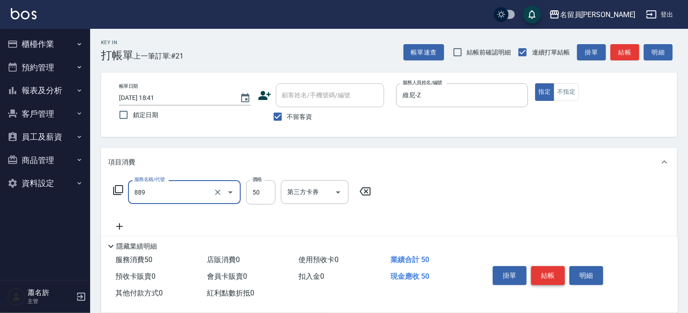
type input "精油(889)"
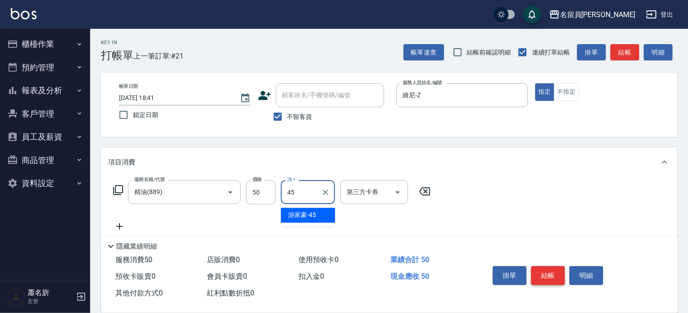
type input "[PERSON_NAME]-45"
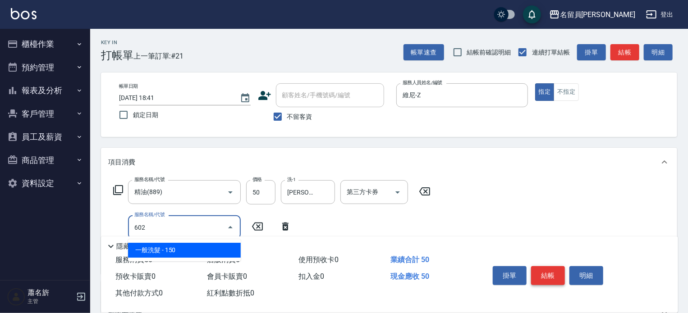
type input "一般洗髮(602)"
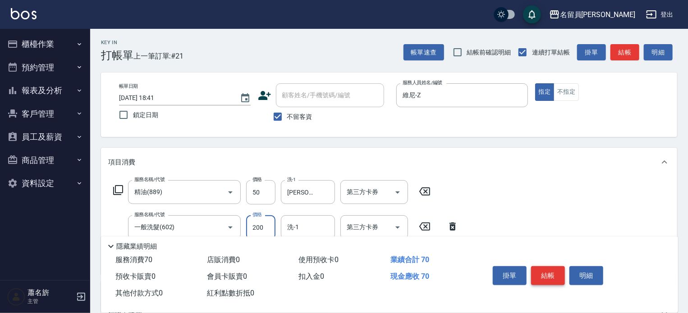
type input "200"
type input "[PERSON_NAME]-45"
type input "瞬間保養(415)"
type input "[PERSON_NAME]-45"
click at [555, 272] on button "結帳" at bounding box center [548, 275] width 34 height 19
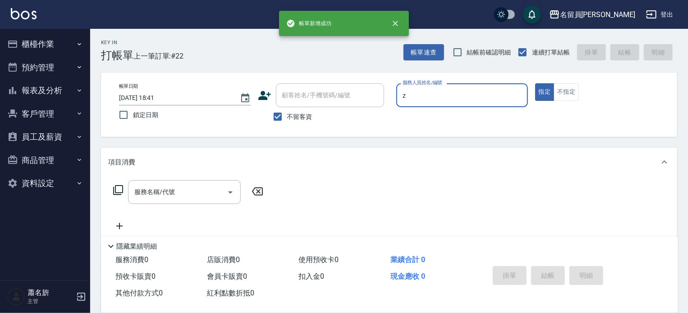
type input "維尼-Z"
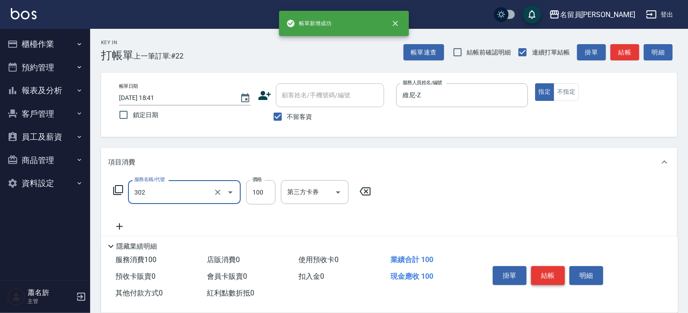
type input "剪髮(302)"
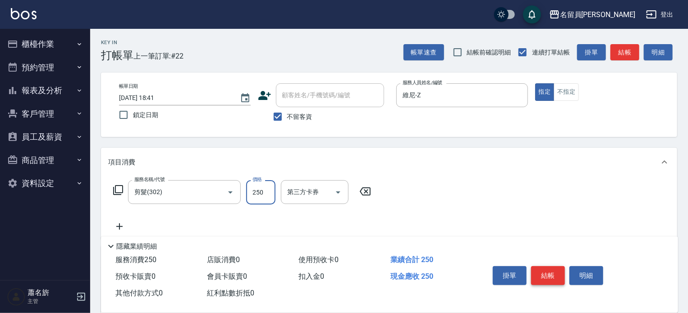
type input "250"
click at [568, 297] on div "掛單 結帳 明細" at bounding box center [572, 277] width 189 height 50
click at [551, 263] on div "掛單 結帳 明細" at bounding box center [548, 277] width 118 height 28
click at [552, 268] on button "結帳" at bounding box center [548, 275] width 34 height 19
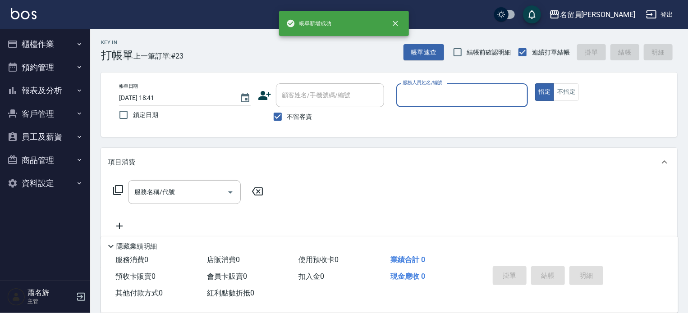
type input "["
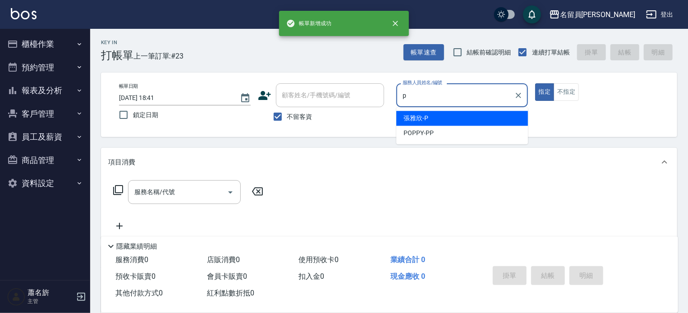
type input "[PERSON_NAME]"
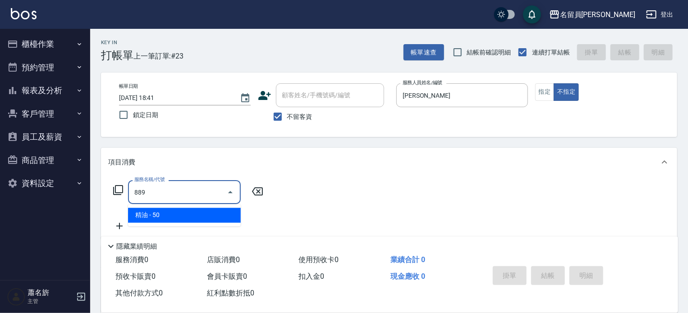
type input "精油(889)"
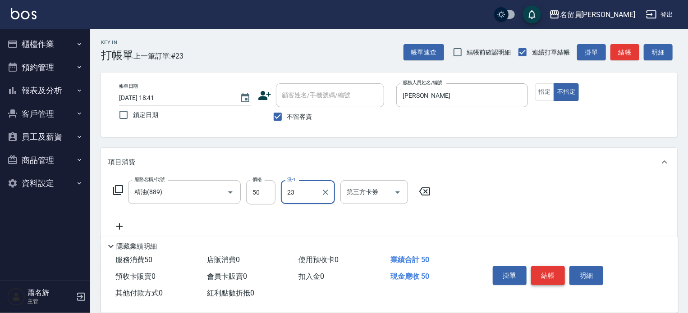
type input "[PERSON_NAME]-23"
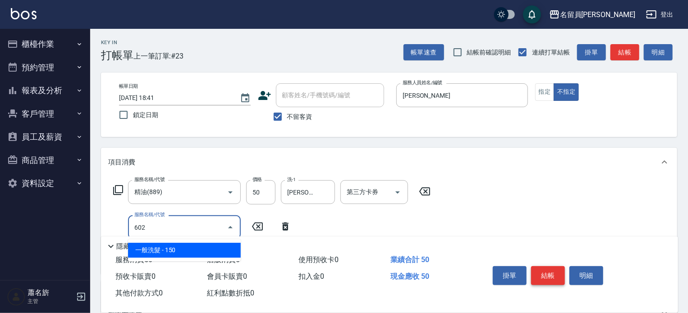
type input "一般洗髮(602)"
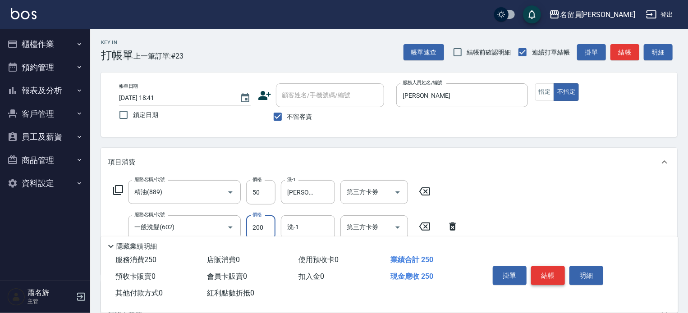
type input "200"
type input "[PERSON_NAME]-23"
drag, startPoint x: 552, startPoint y: 268, endPoint x: 551, endPoint y: 257, distance: 11.3
click at [552, 268] on button "結帳" at bounding box center [548, 275] width 34 height 19
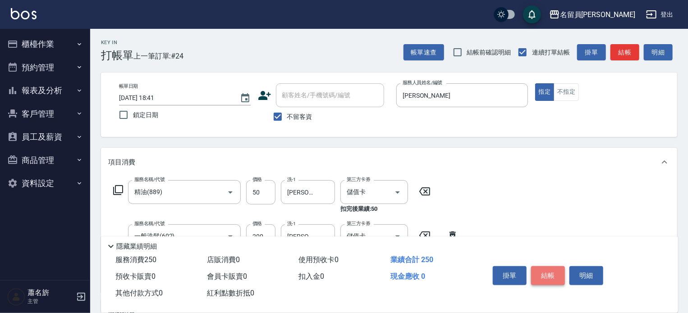
click at [554, 273] on button "結帳" at bounding box center [548, 275] width 34 height 19
